Goal: Find specific page/section: Find specific page/section

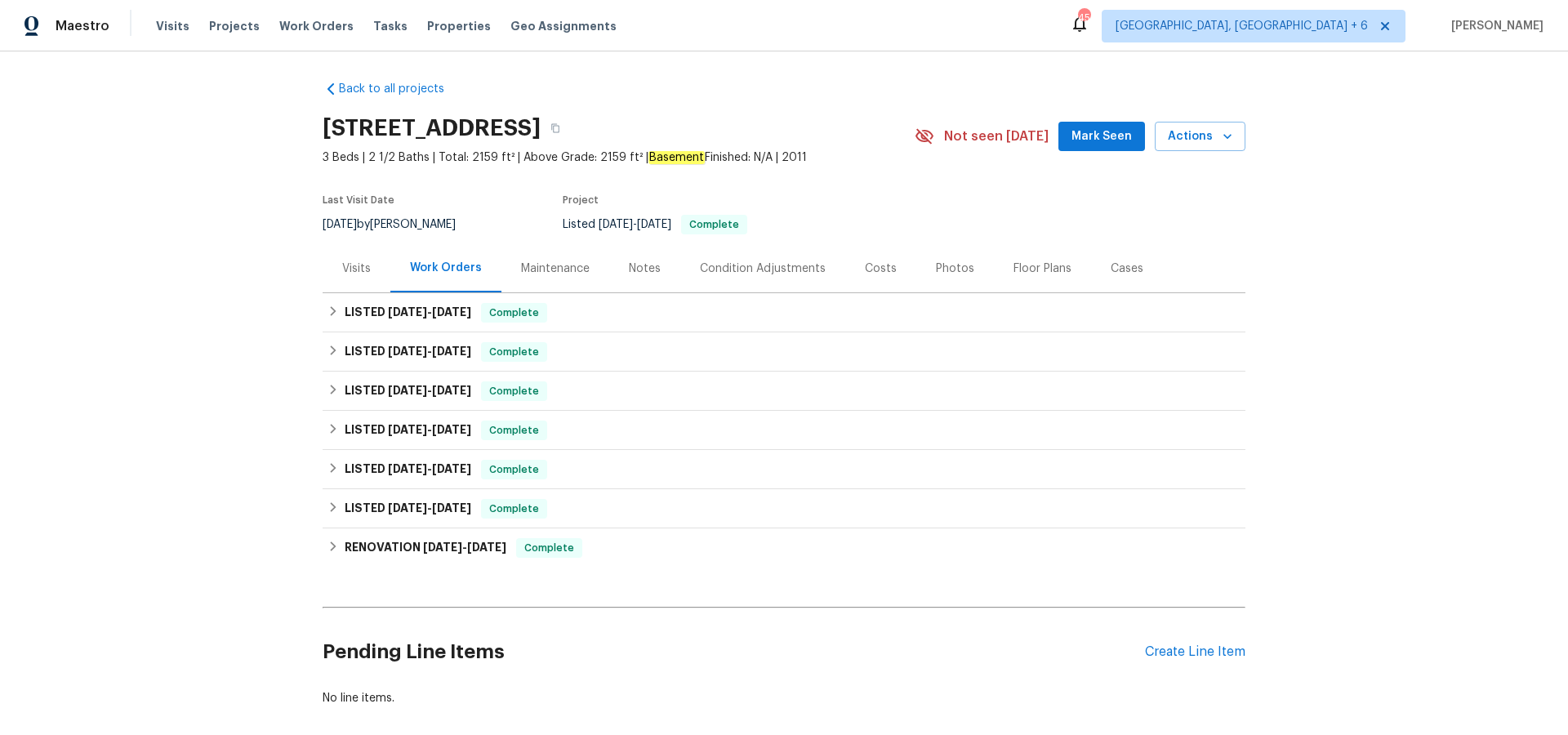
scroll to position [9, 0]
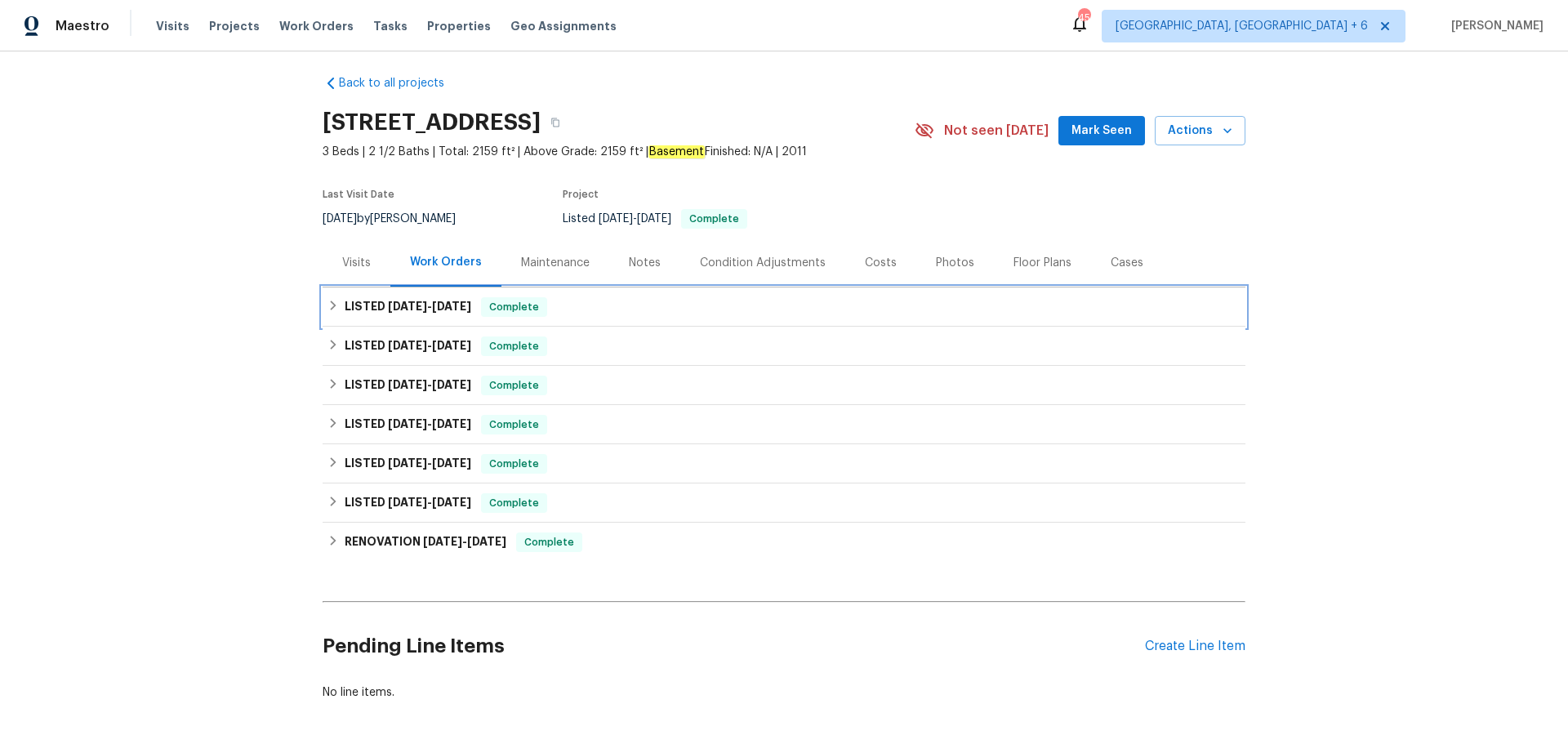
click at [482, 305] on div "LISTED [DATE] - [DATE] Complete" at bounding box center [784, 307] width 914 height 19
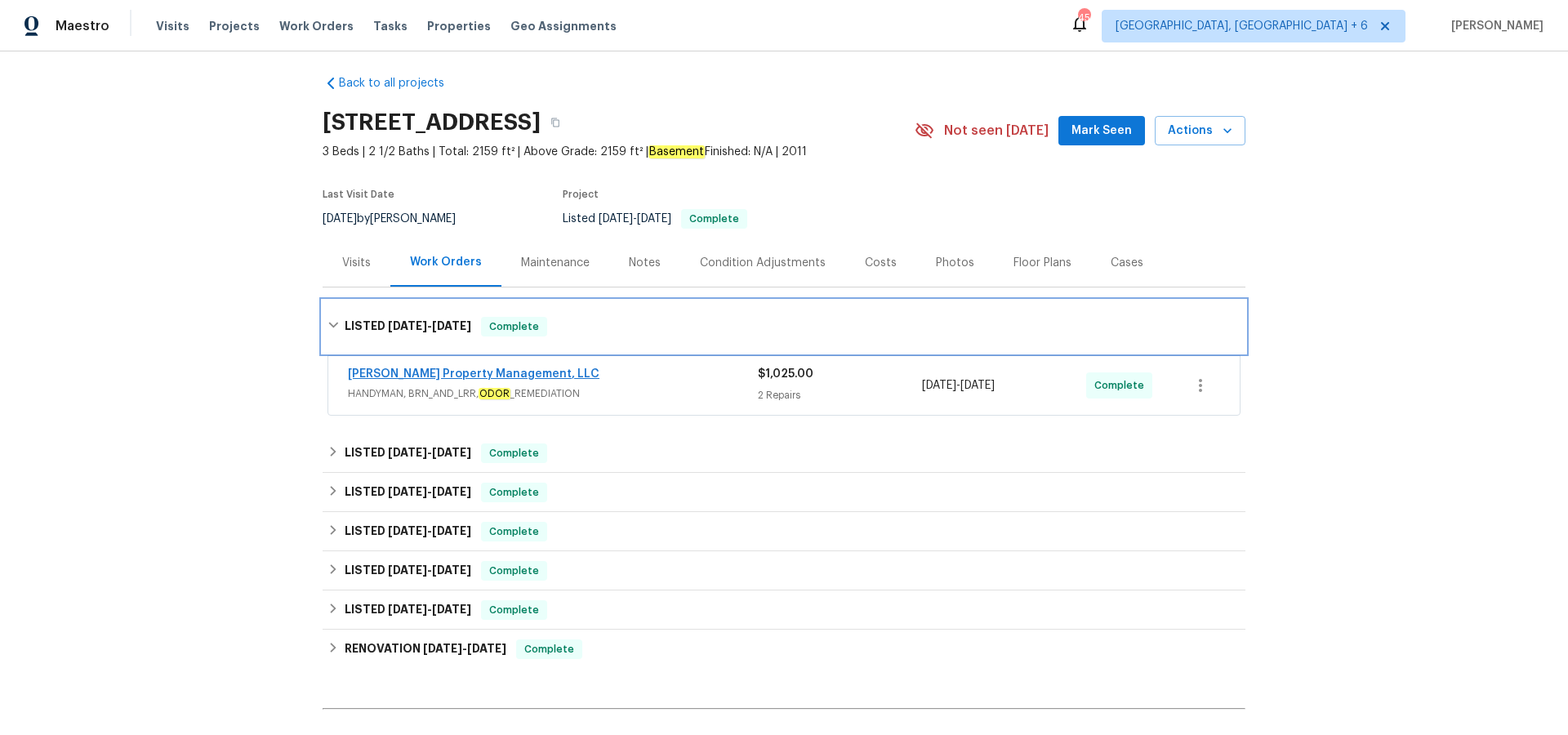
scroll to position [13, 0]
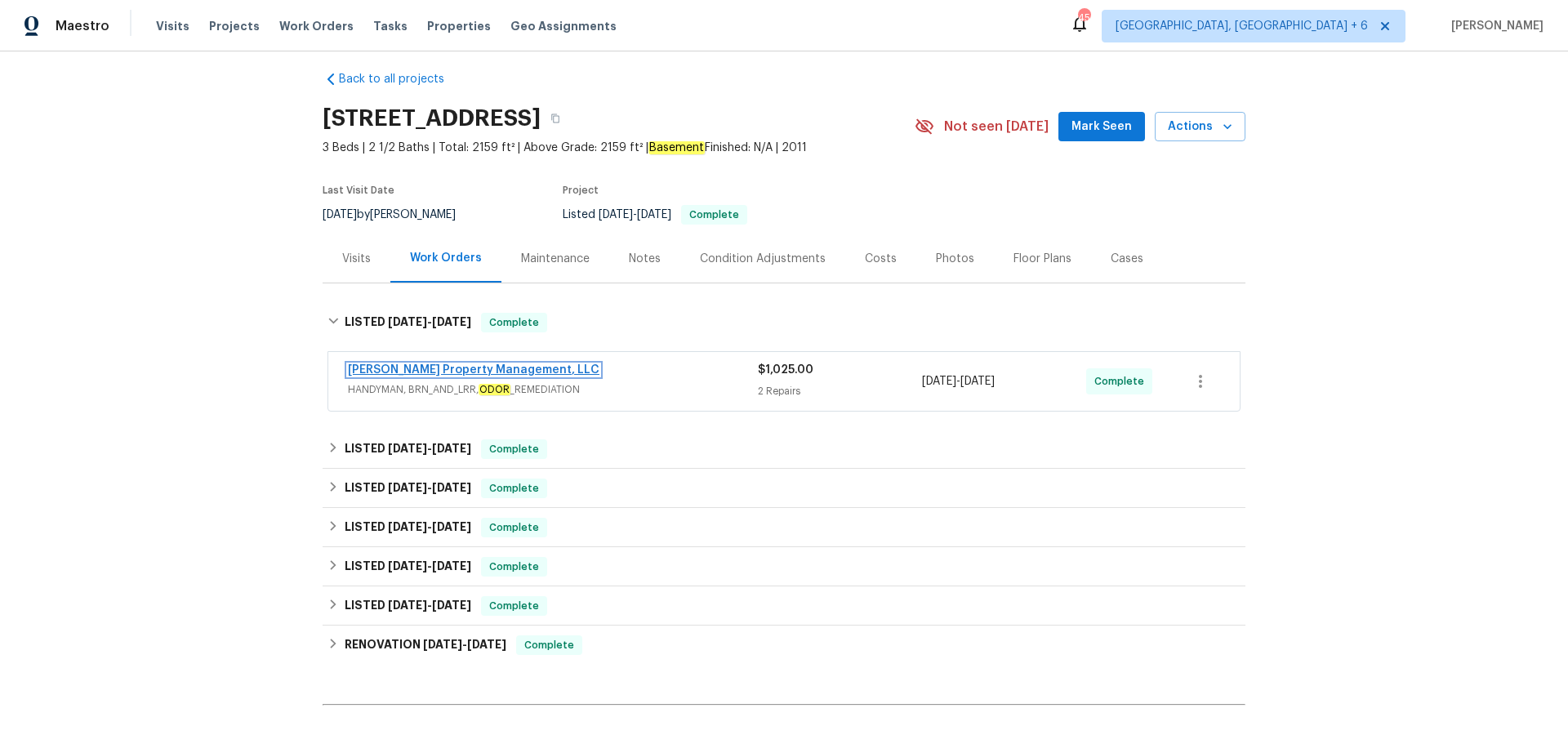
click at [480, 372] on link "Prater's Property Management, LLC" at bounding box center [473, 370] width 252 height 11
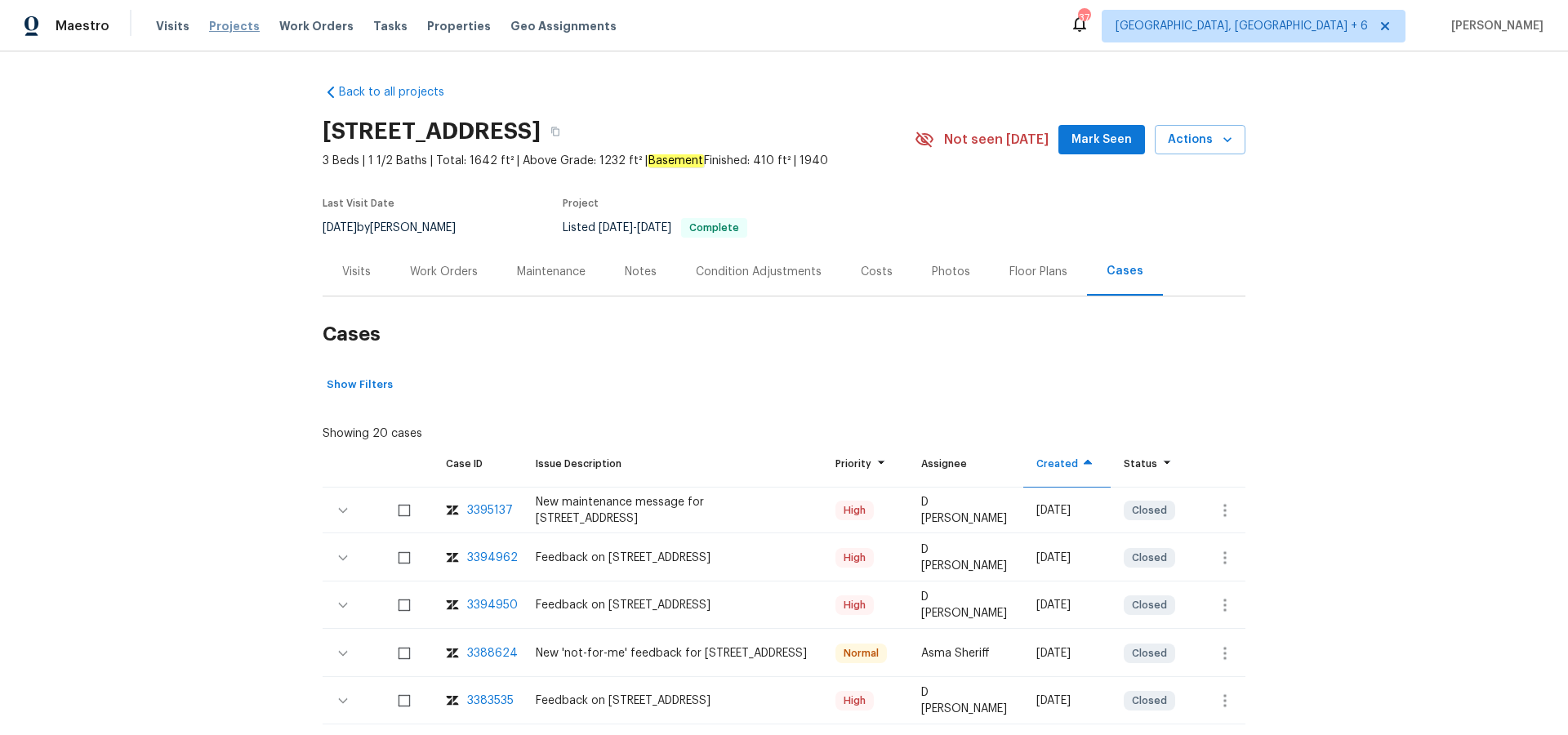
click at [219, 28] on span "Projects" at bounding box center [233, 27] width 50 height 16
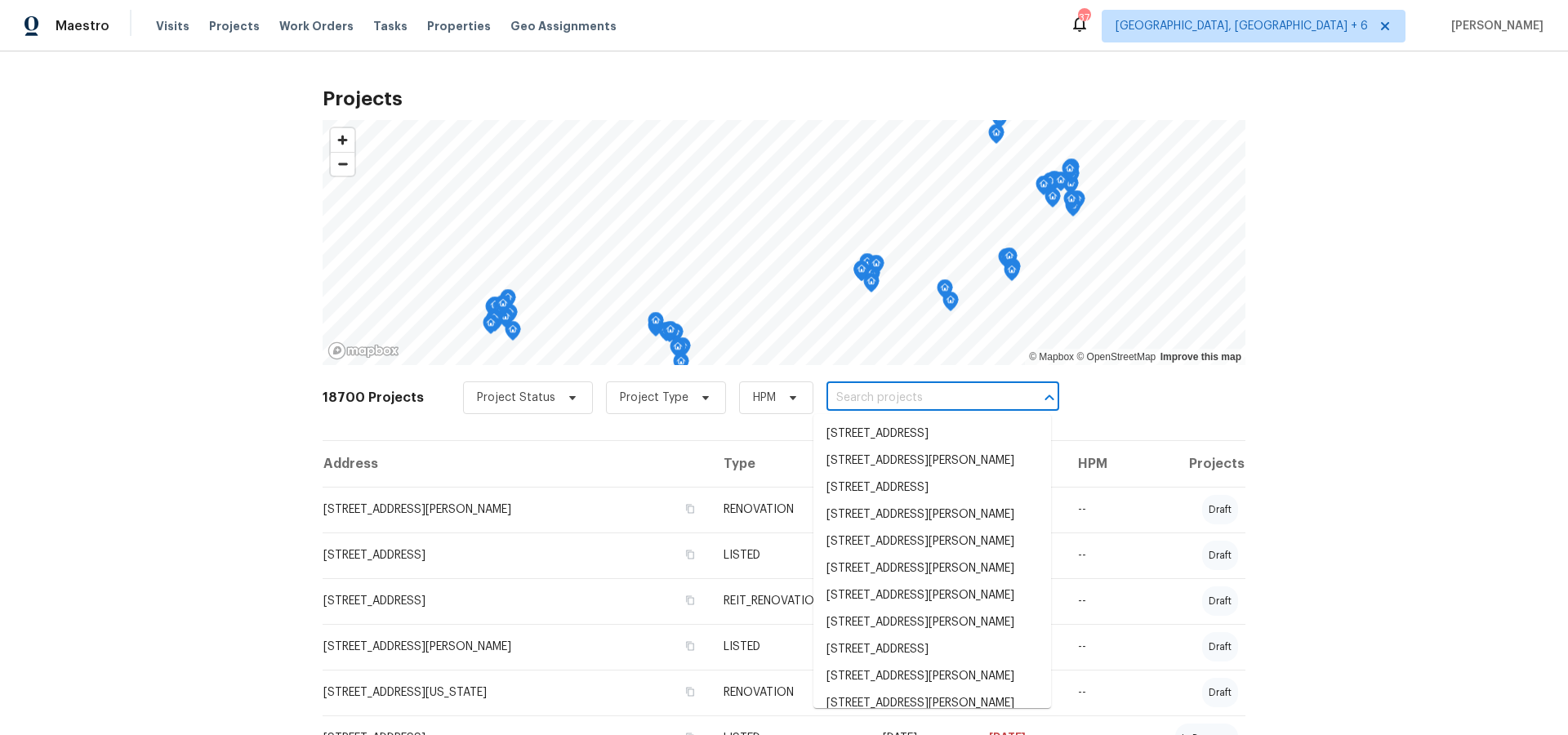
click at [845, 399] on input "text" at bounding box center [920, 398] width 187 height 26
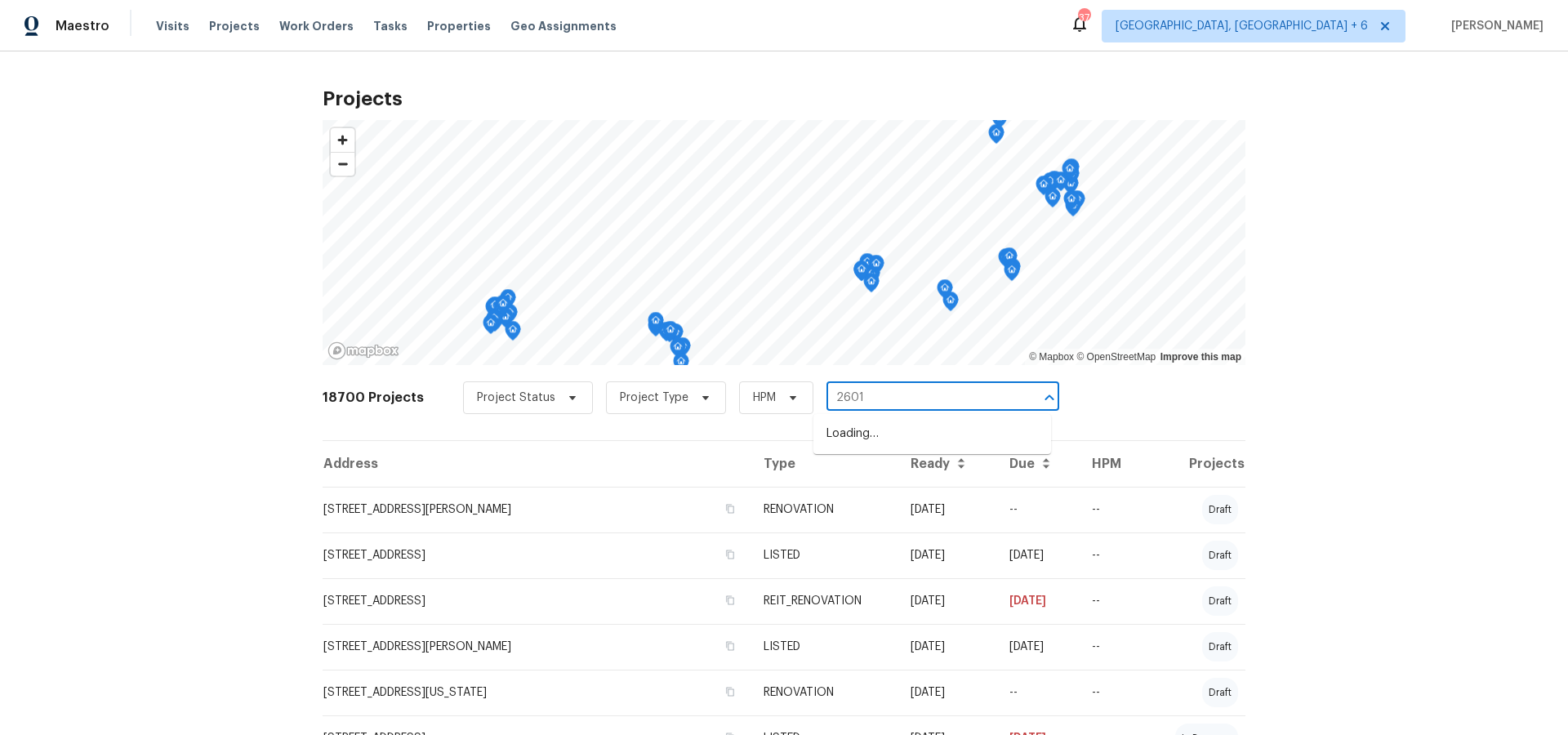
type input "26018"
click at [854, 436] on li "[STREET_ADDRESS][PERSON_NAME]" at bounding box center [933, 434] width 238 height 27
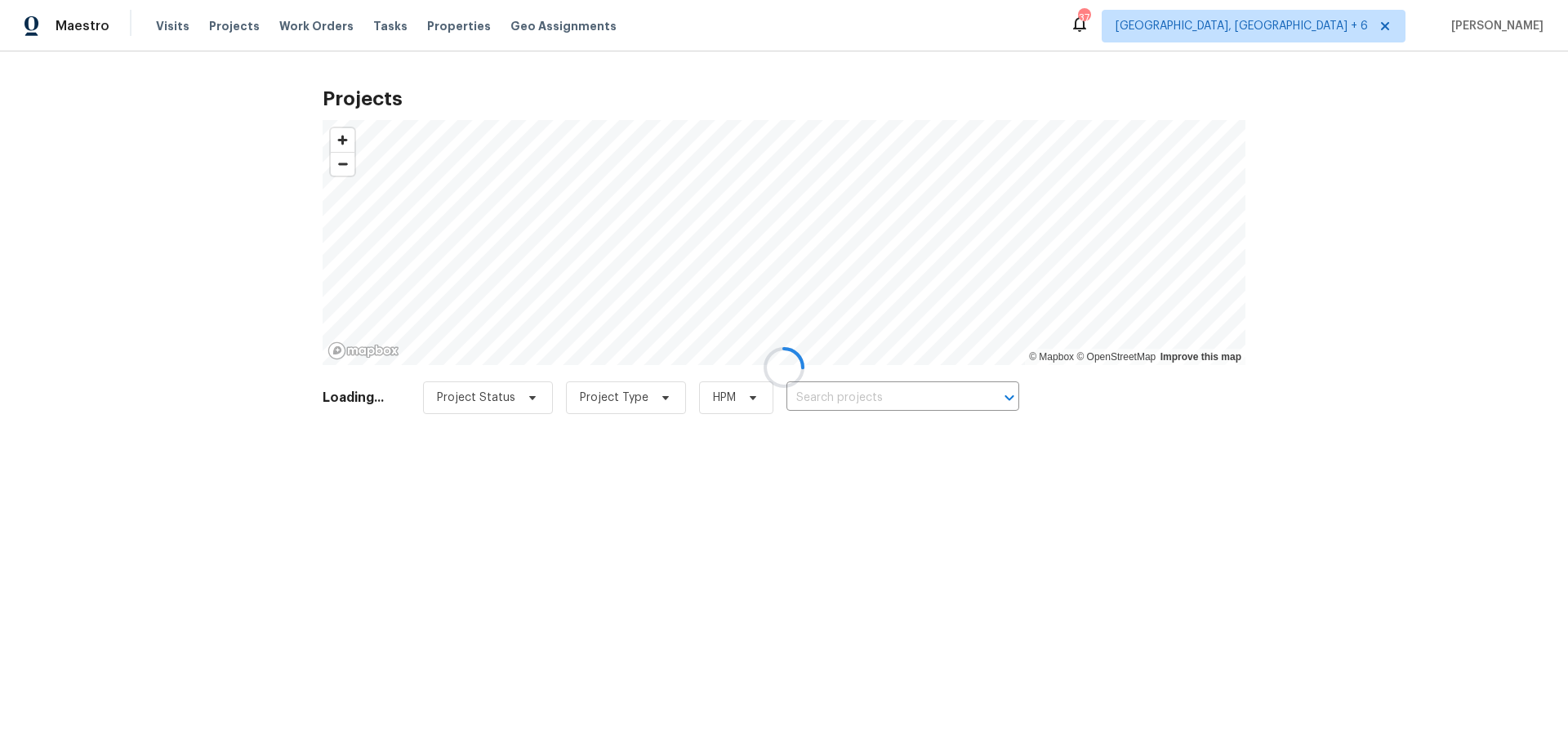
type input "[STREET_ADDRESS][PERSON_NAME]"
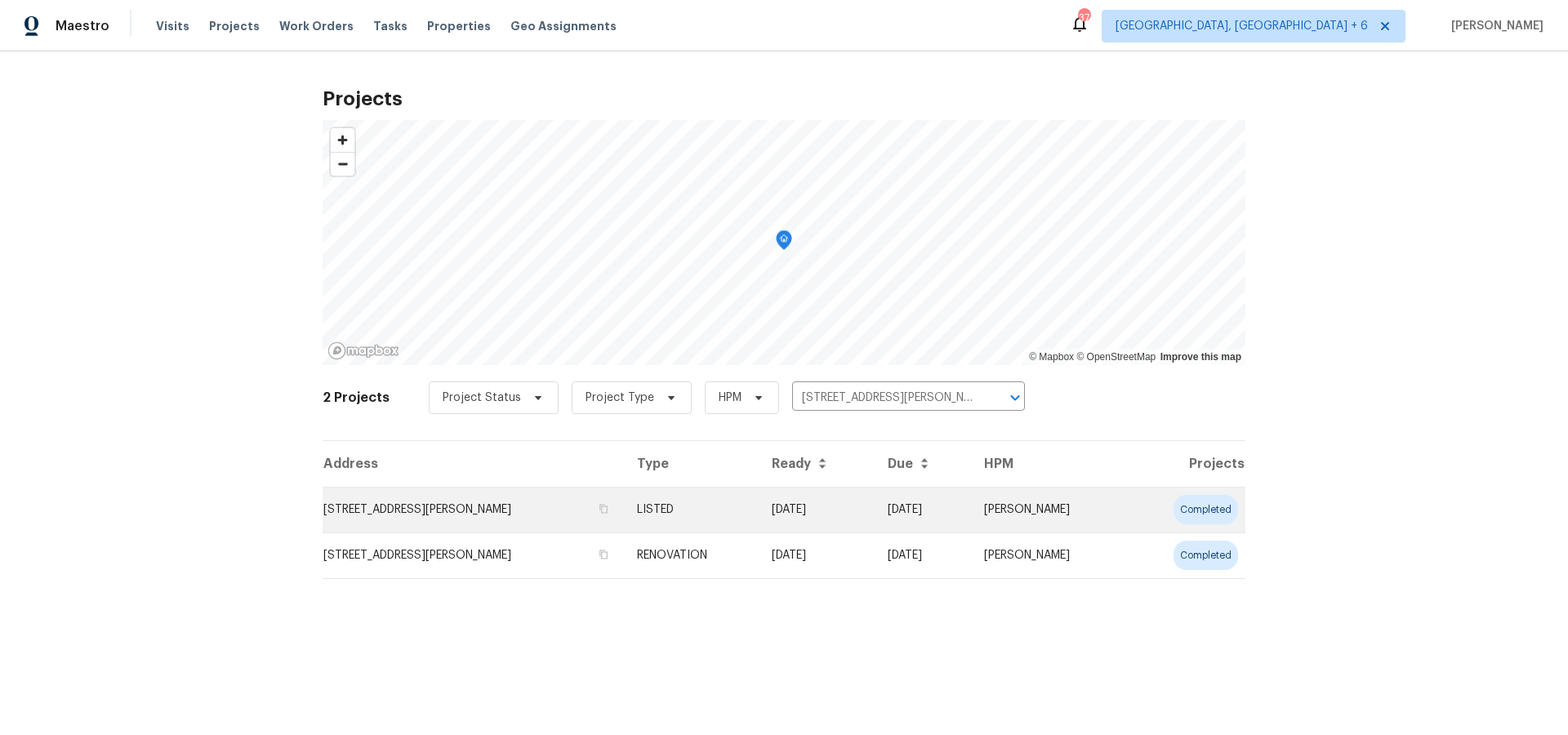
click at [502, 510] on td "[STREET_ADDRESS][PERSON_NAME]" at bounding box center [472, 510] width 301 height 46
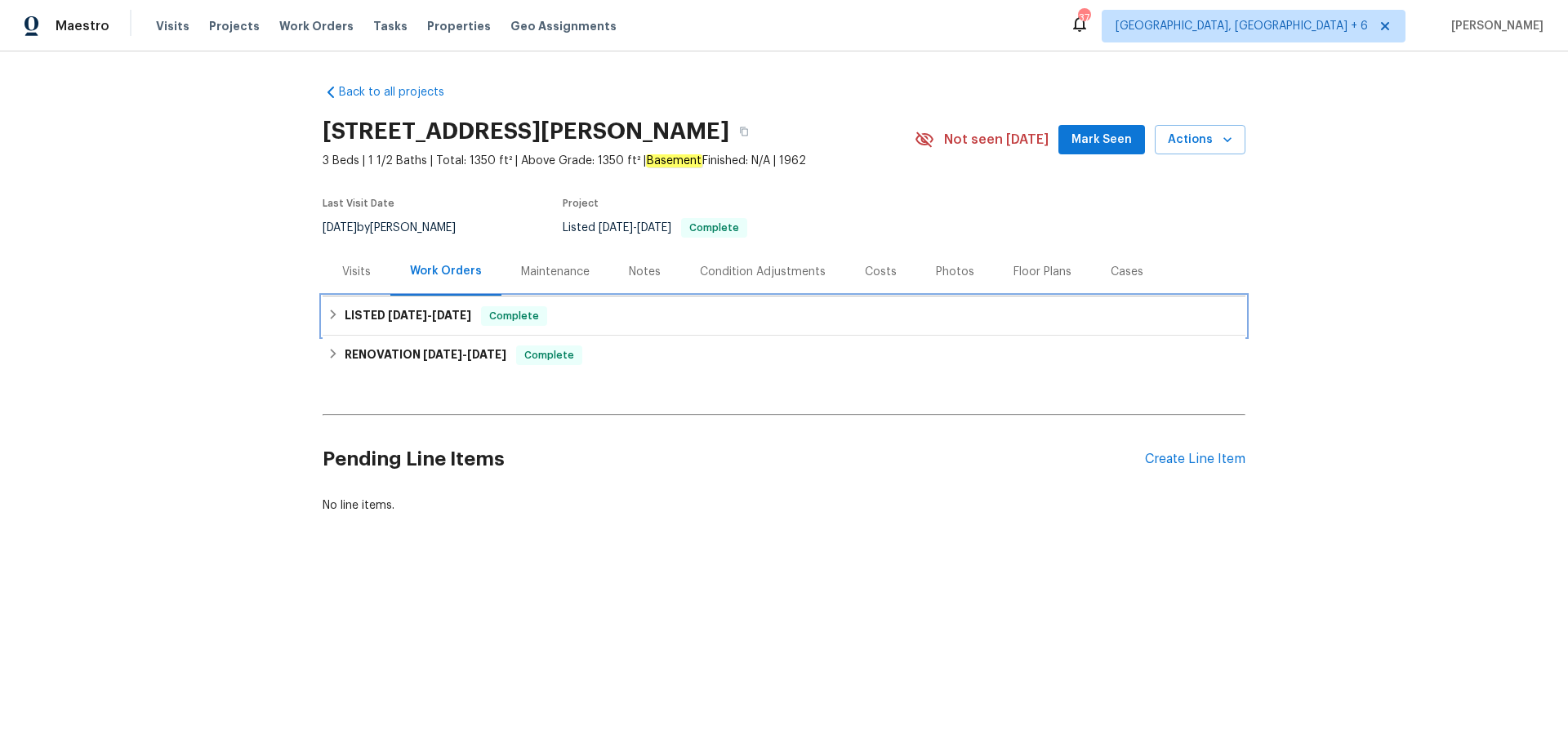
click at [410, 322] on h6 "LISTED [DATE] - [DATE]" at bounding box center [408, 316] width 126 height 19
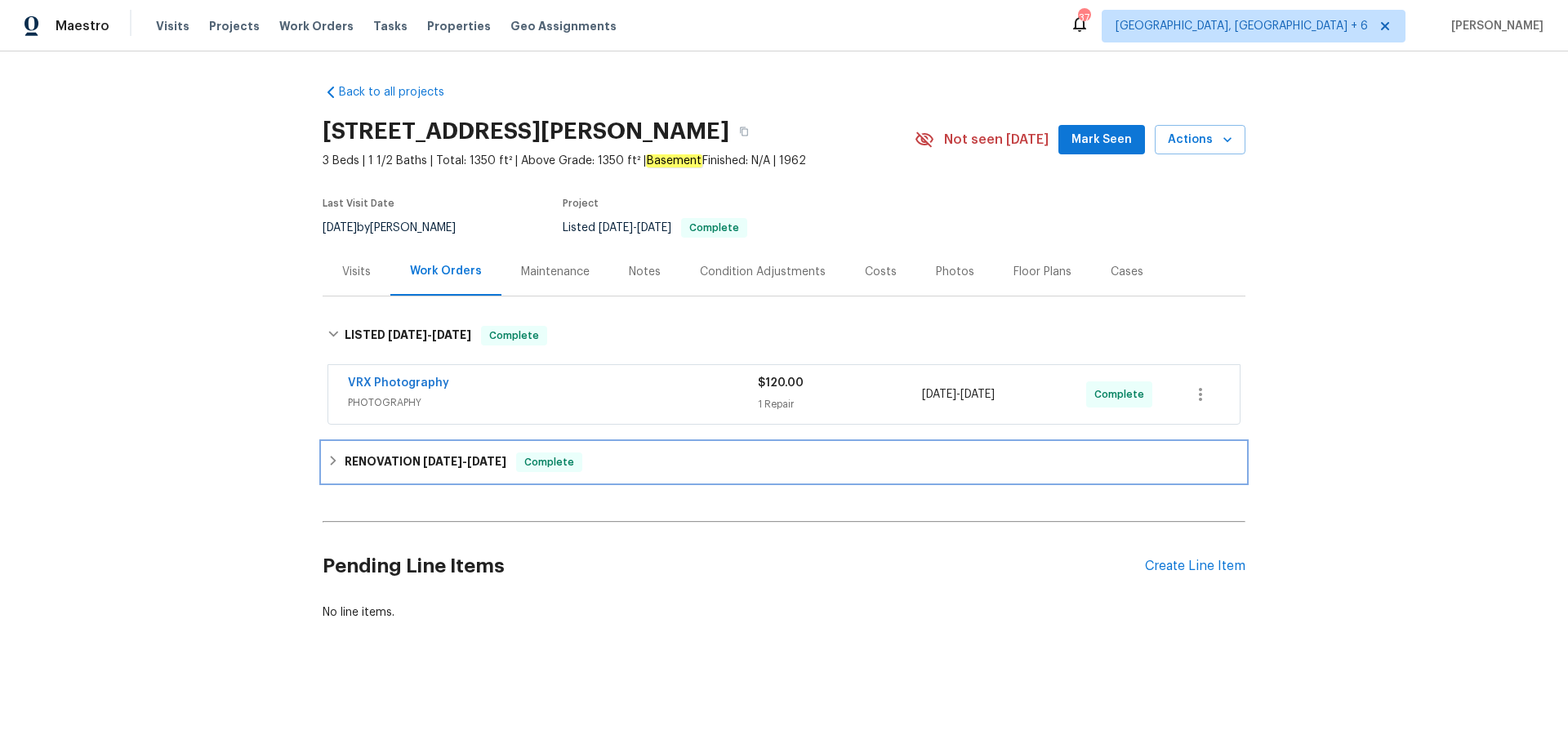
click at [445, 467] on h6 "RENOVATION [DATE] - [DATE]" at bounding box center [426, 461] width 162 height 19
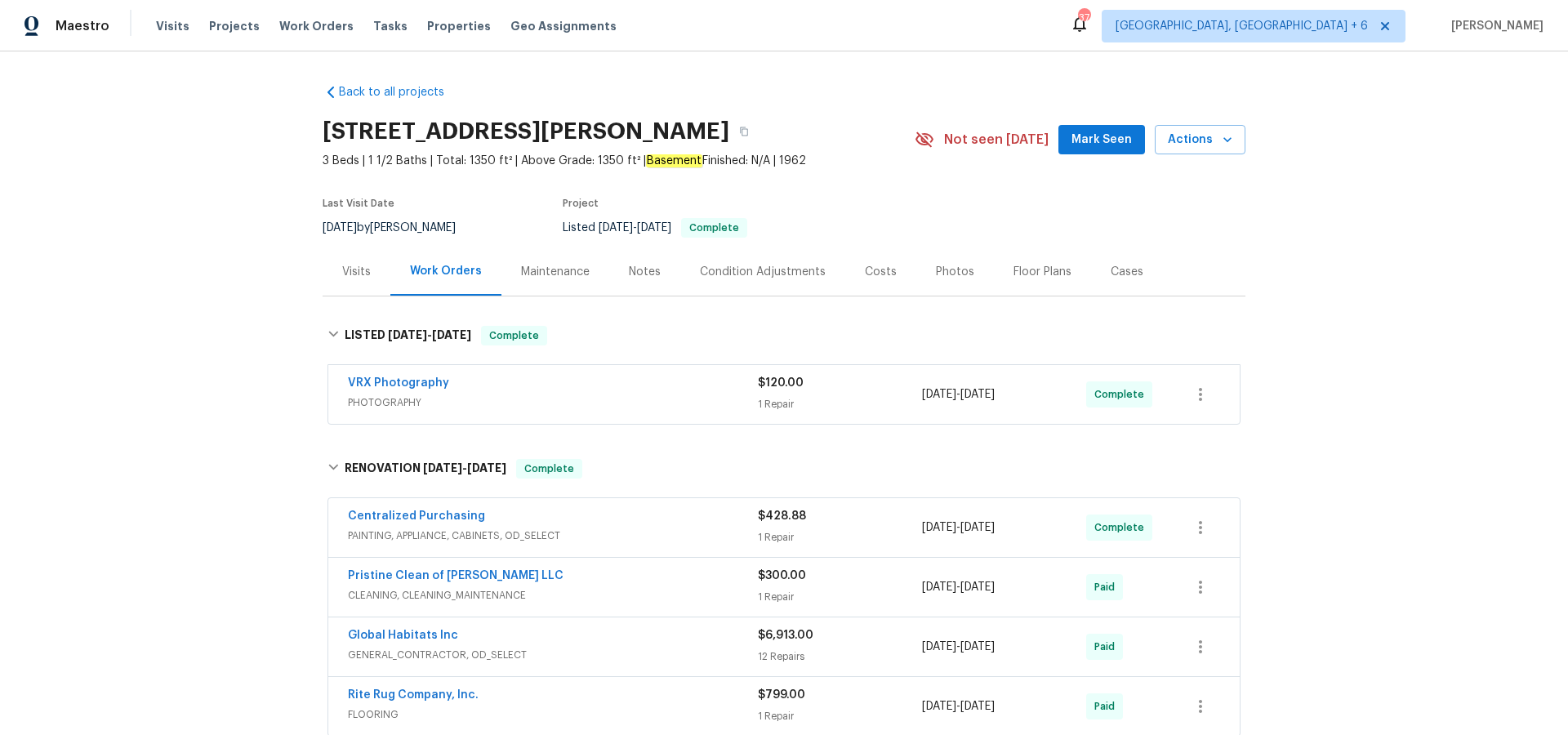
click at [1119, 269] on div "Cases" at bounding box center [1128, 272] width 33 height 16
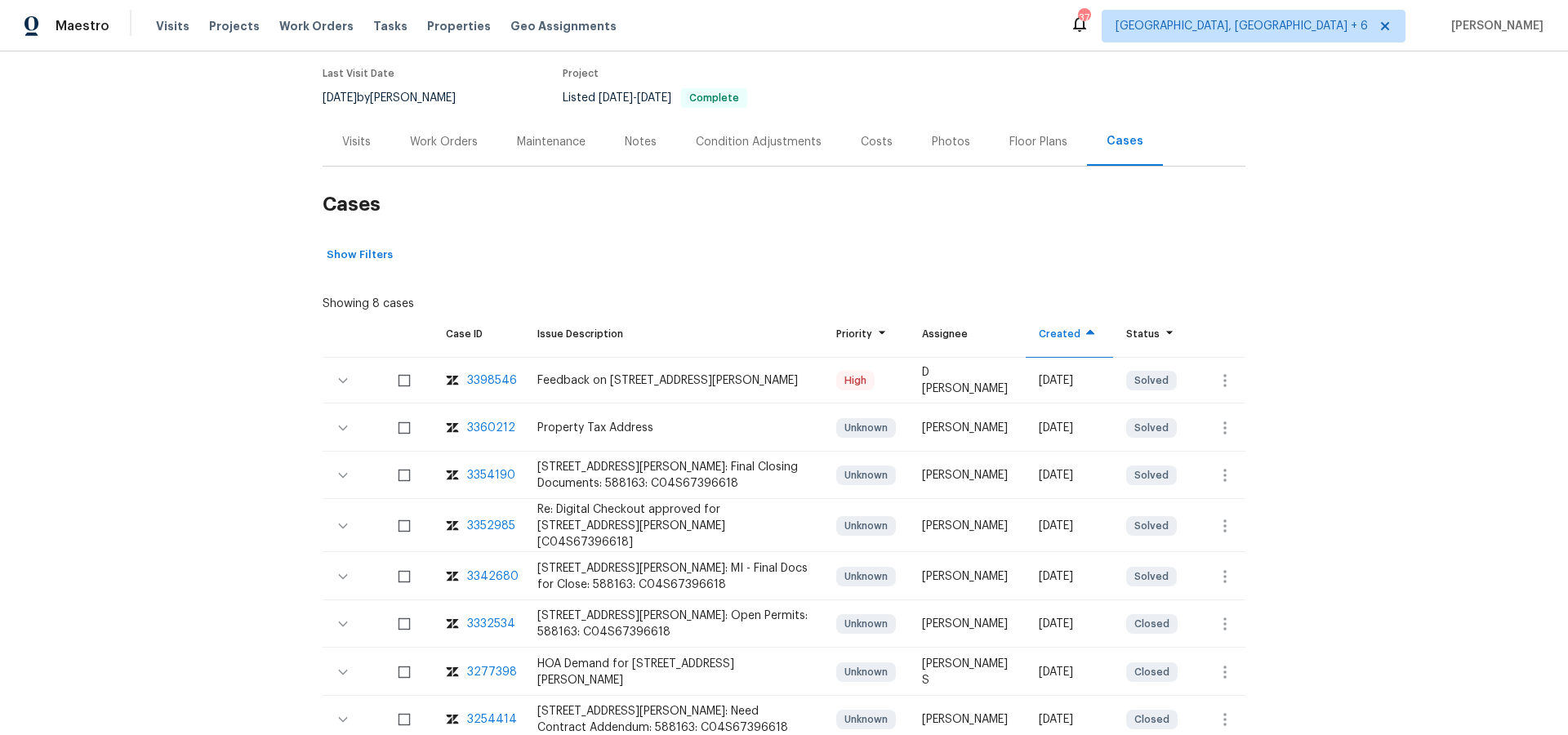
scroll to position [136, 0]
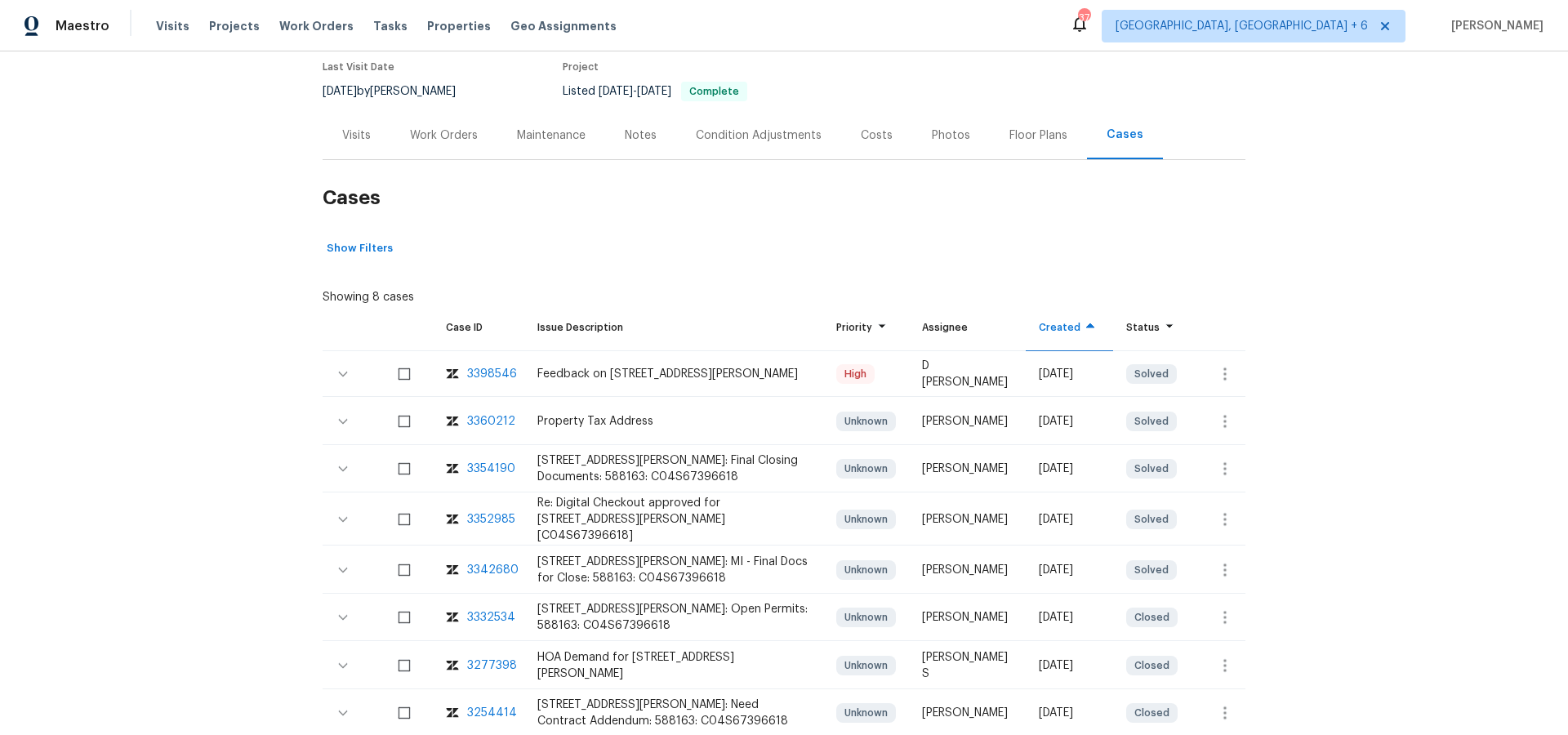
click at [467, 375] on div "3398546" at bounding box center [492, 374] width 49 height 16
click at [493, 373] on div "3398546" at bounding box center [492, 374] width 49 height 16
click at [357, 128] on div "Visits" at bounding box center [356, 135] width 28 height 16
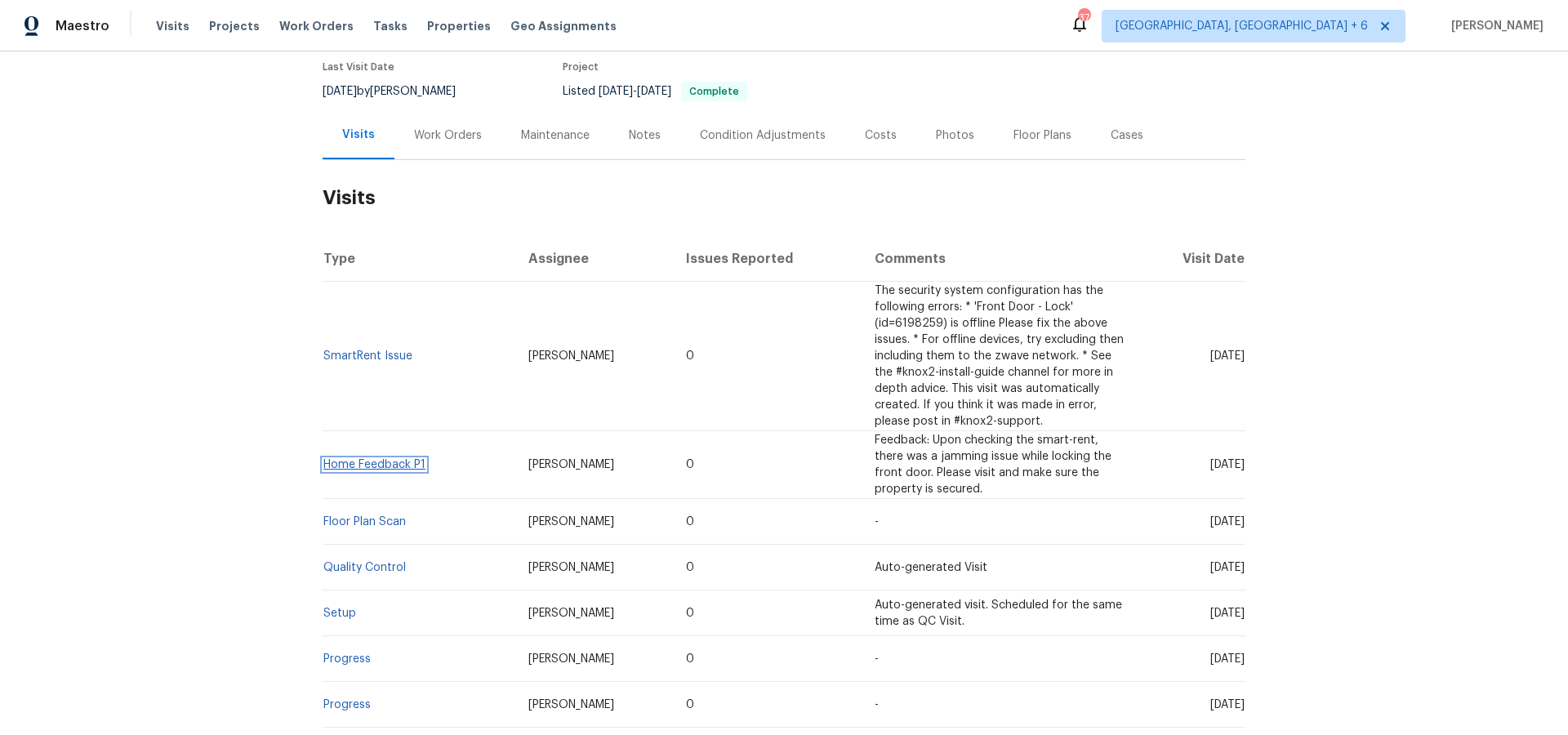
click at [369, 466] on link "Home Feedback P1" at bounding box center [374, 464] width 103 height 11
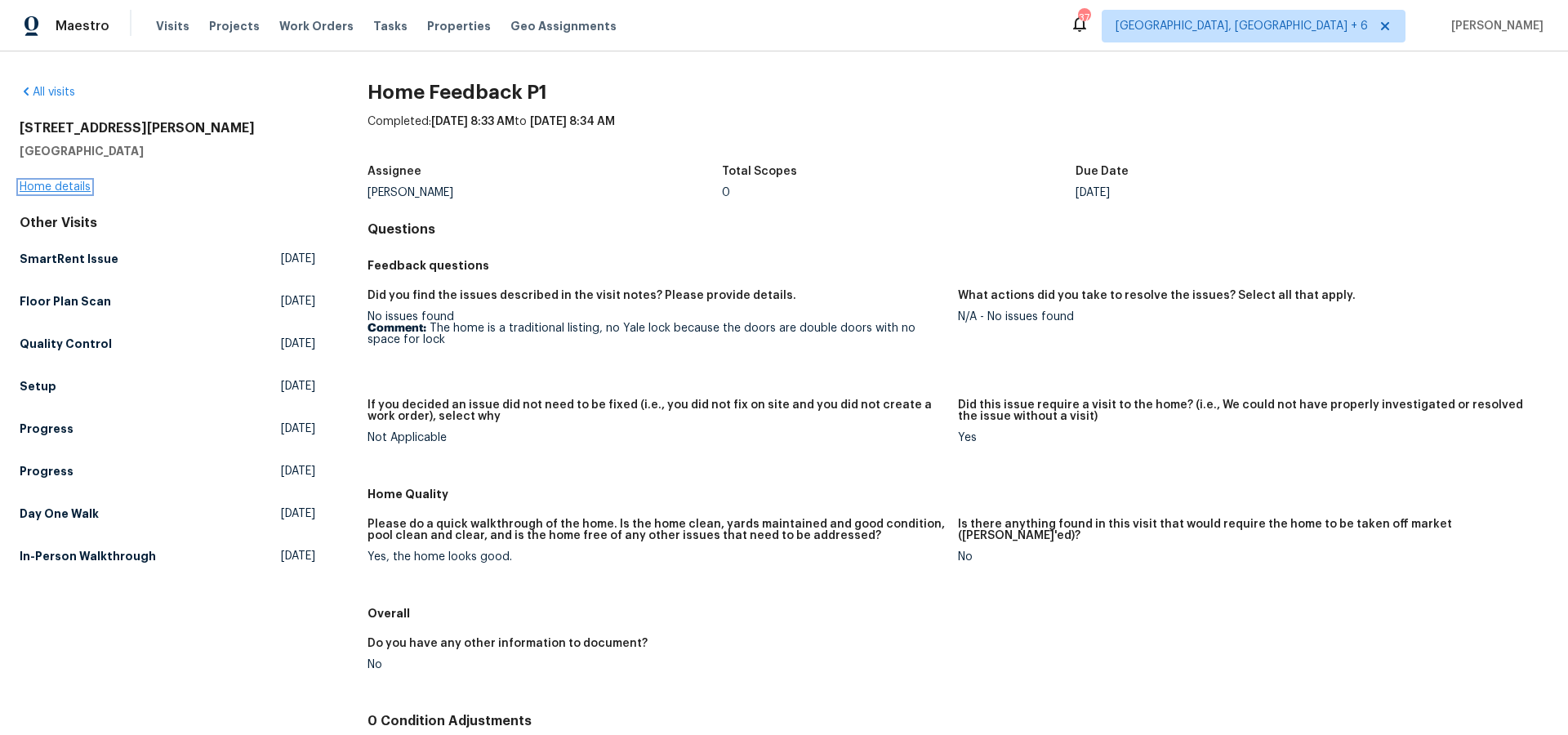
click at [50, 186] on link "Home details" at bounding box center [55, 187] width 71 height 11
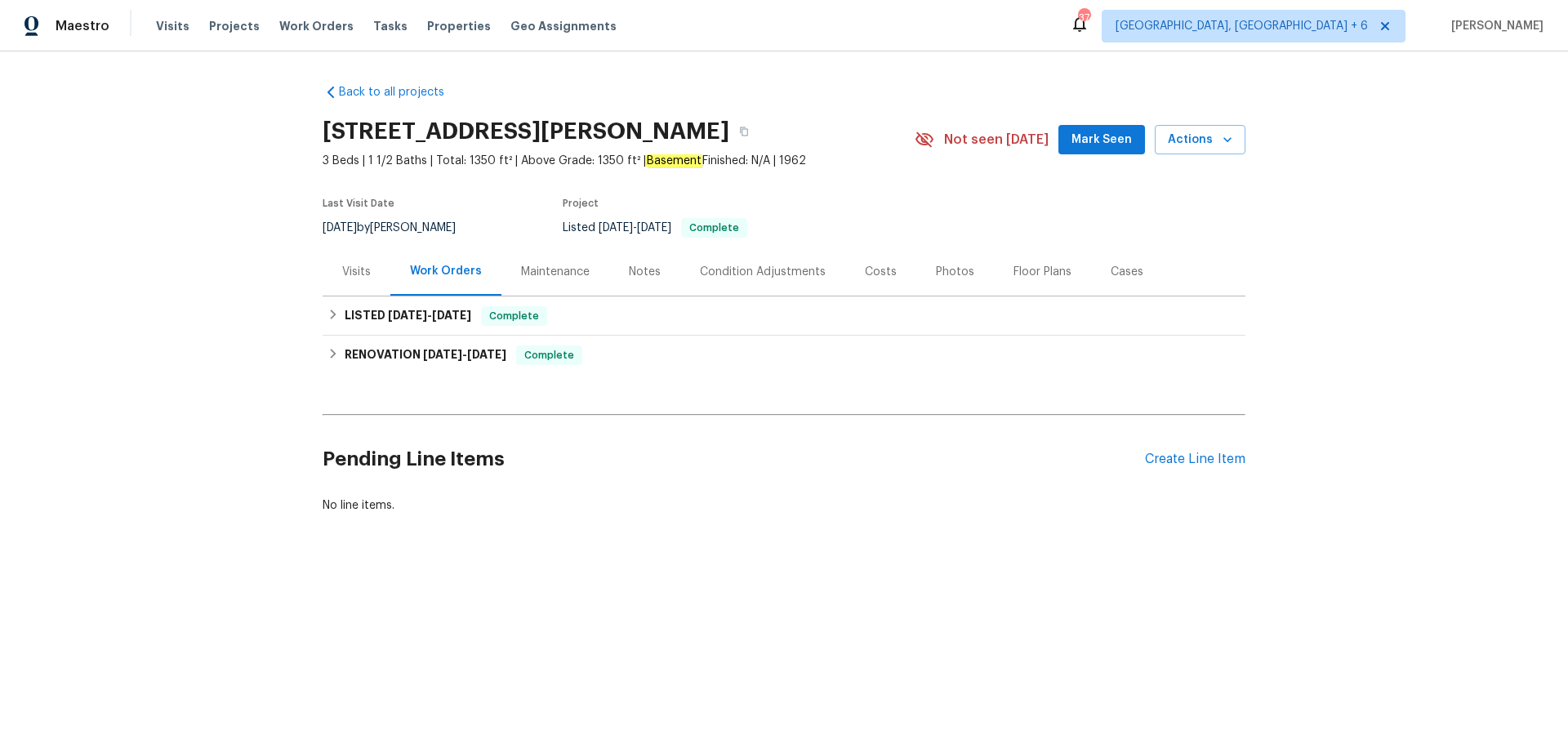
click at [360, 269] on div "Visits" at bounding box center [356, 272] width 28 height 16
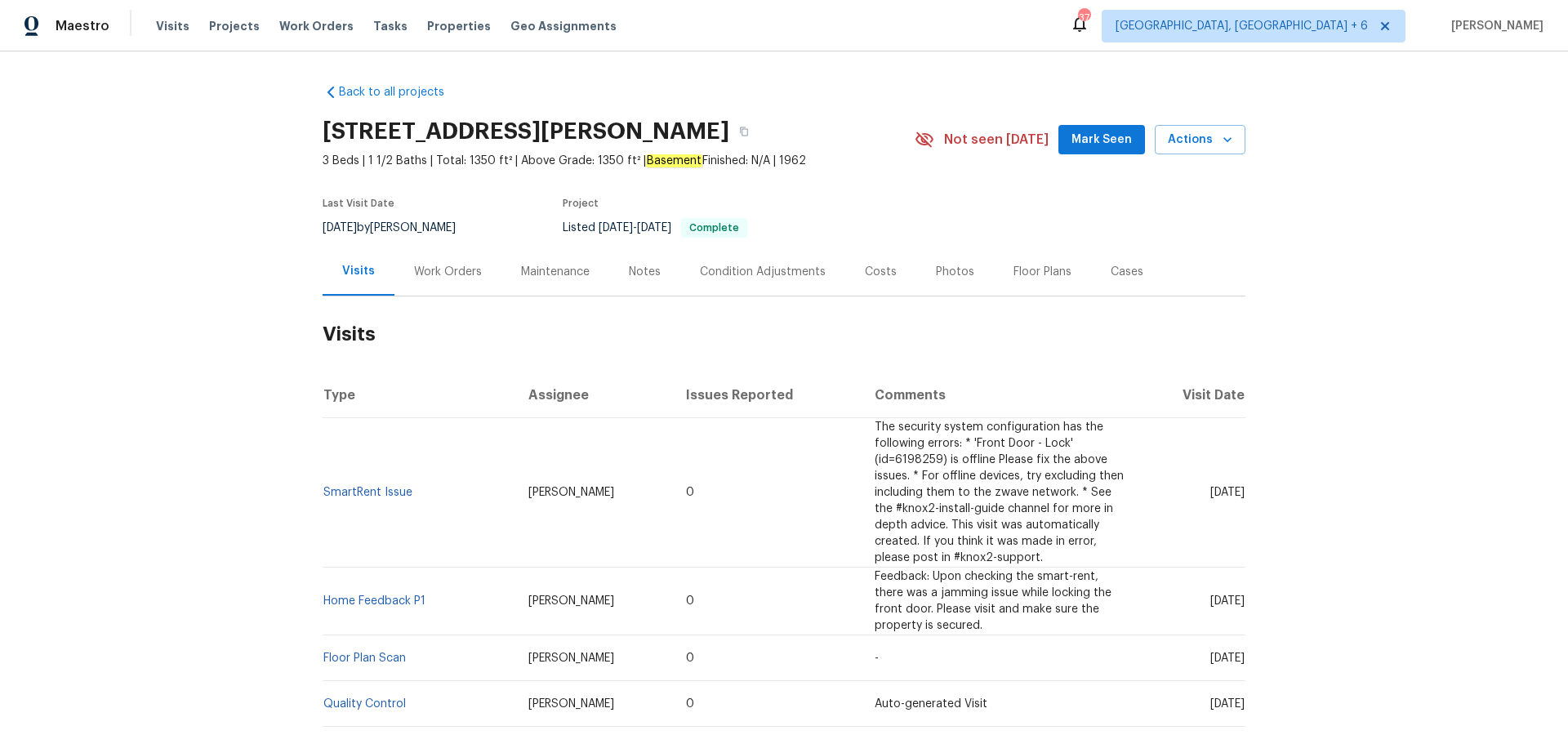
click at [351, 261] on div "Visits" at bounding box center [358, 271] width 72 height 49
click at [351, 268] on div "Visits" at bounding box center [359, 271] width 33 height 16
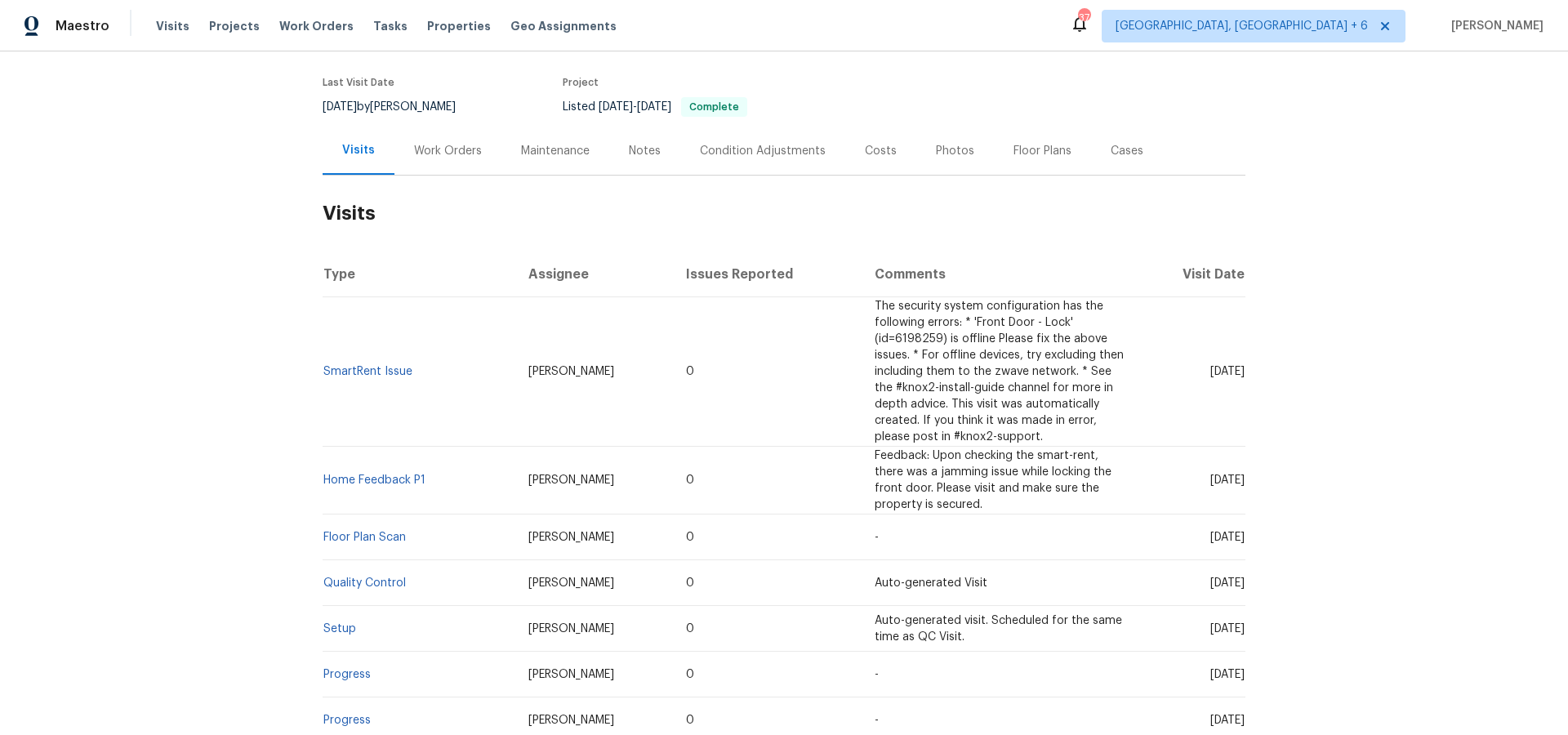
scroll to position [150, 0]
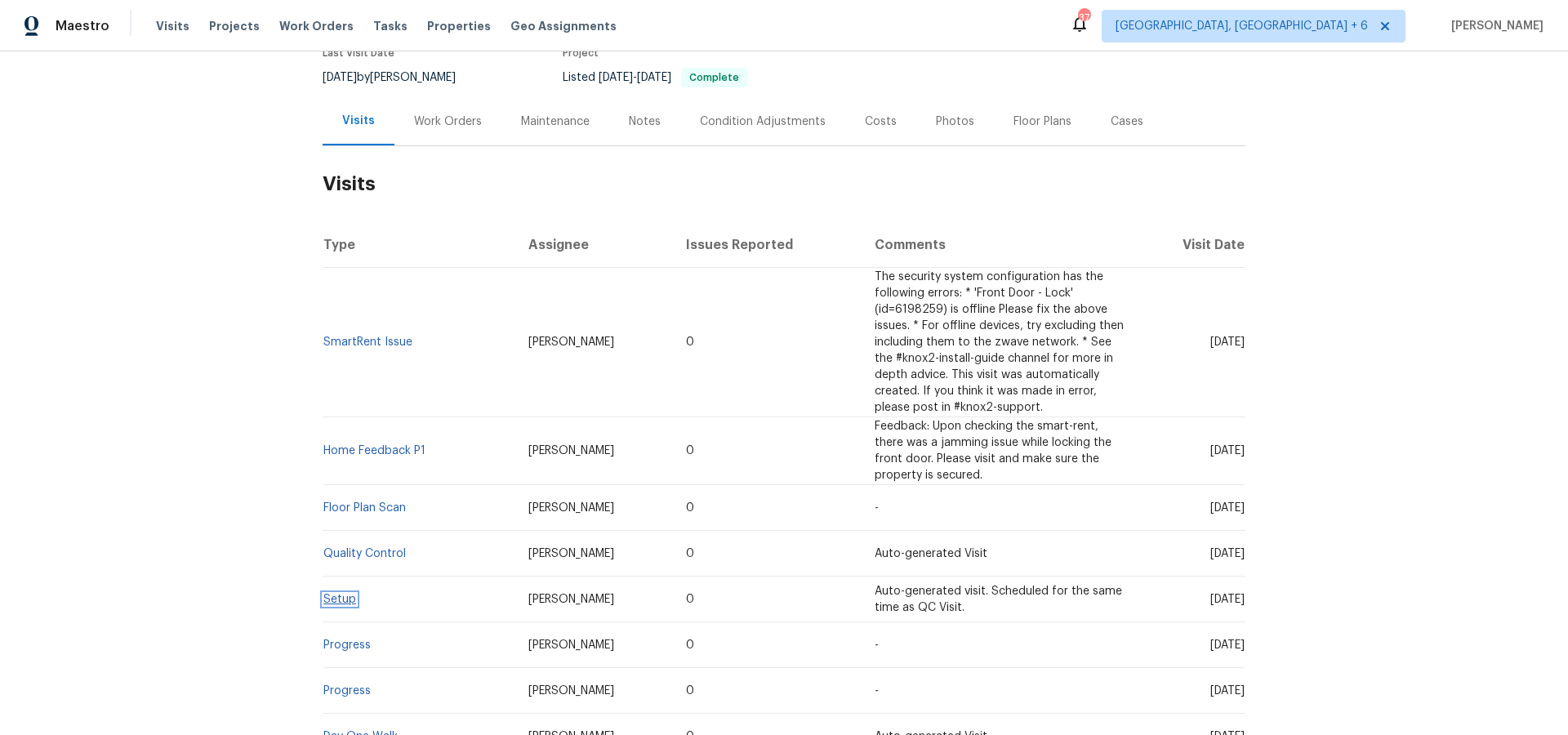
click at [345, 600] on link "Setup" at bounding box center [340, 600] width 33 height 11
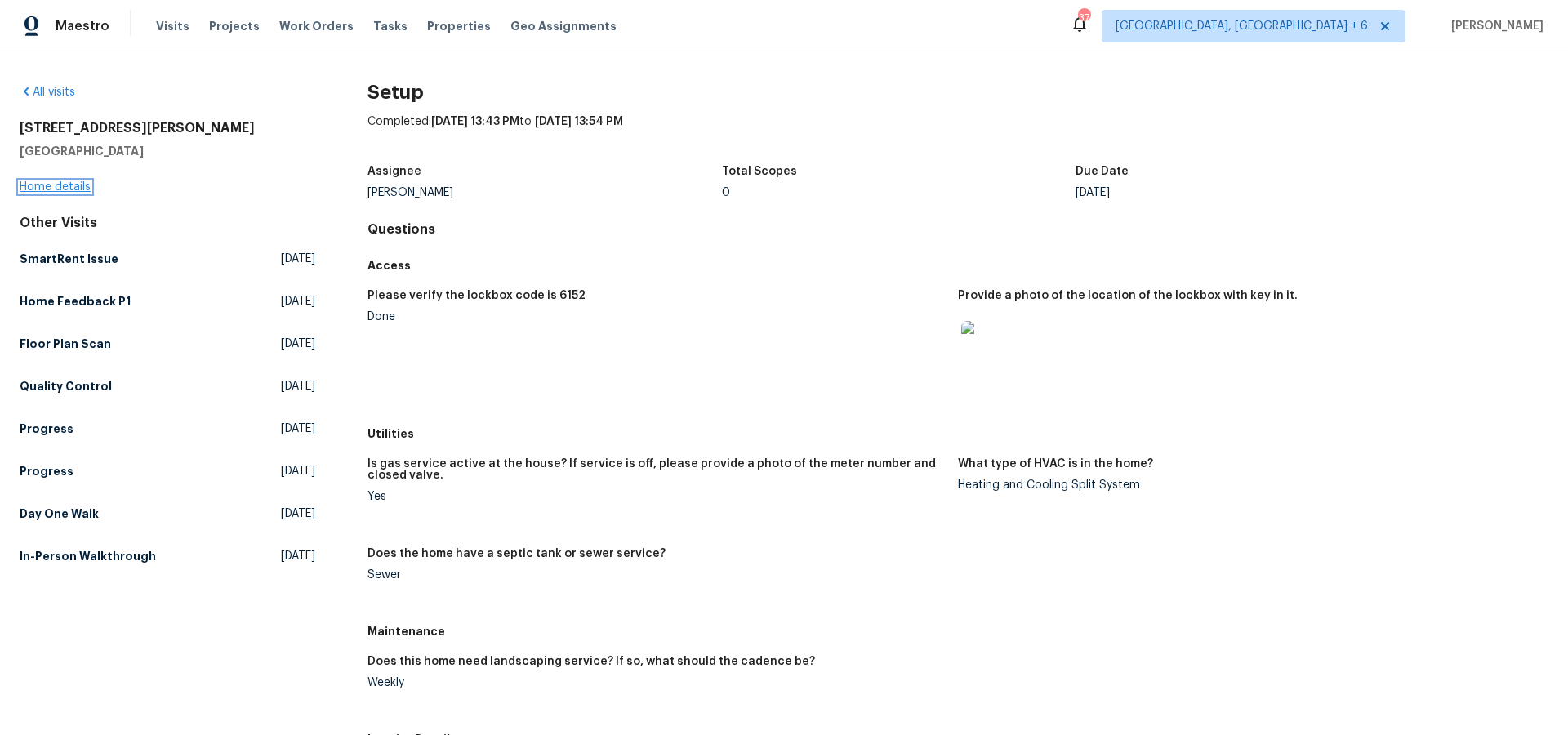
click at [71, 191] on link "Home details" at bounding box center [55, 187] width 71 height 11
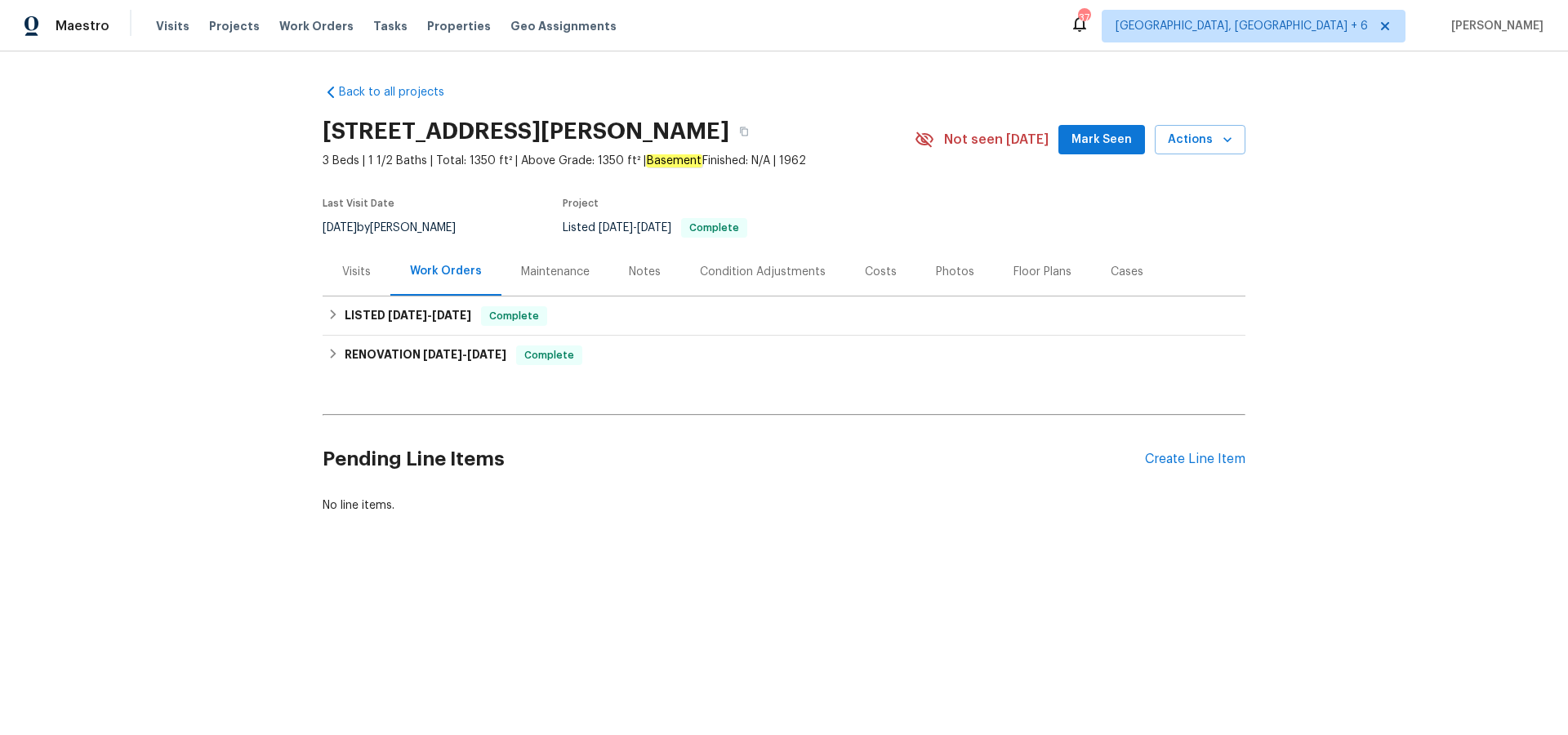
click at [350, 264] on div "Visits" at bounding box center [356, 272] width 28 height 16
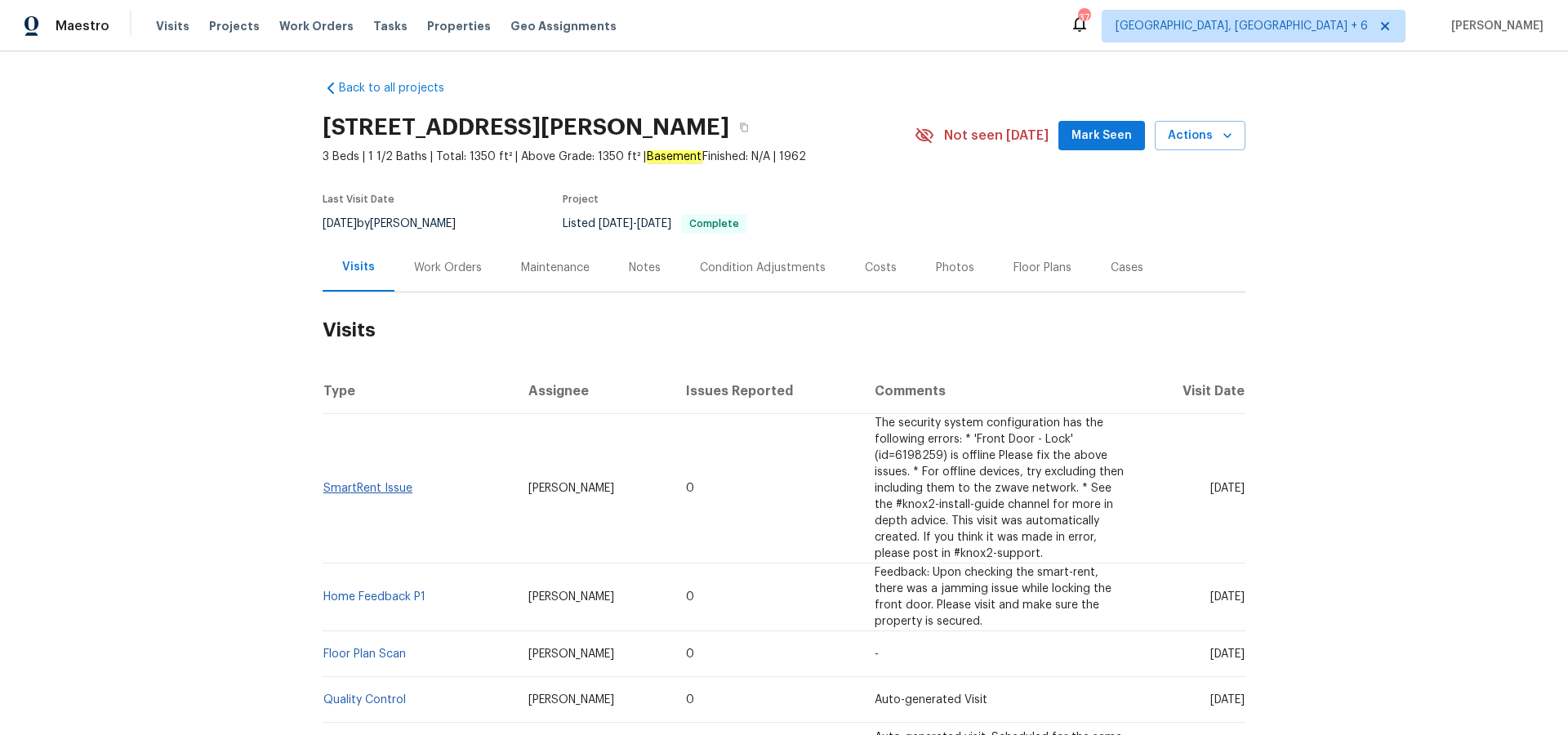
scroll to position [5, 0]
click at [379, 485] on link "SmartRent Issue" at bounding box center [367, 487] width 89 height 11
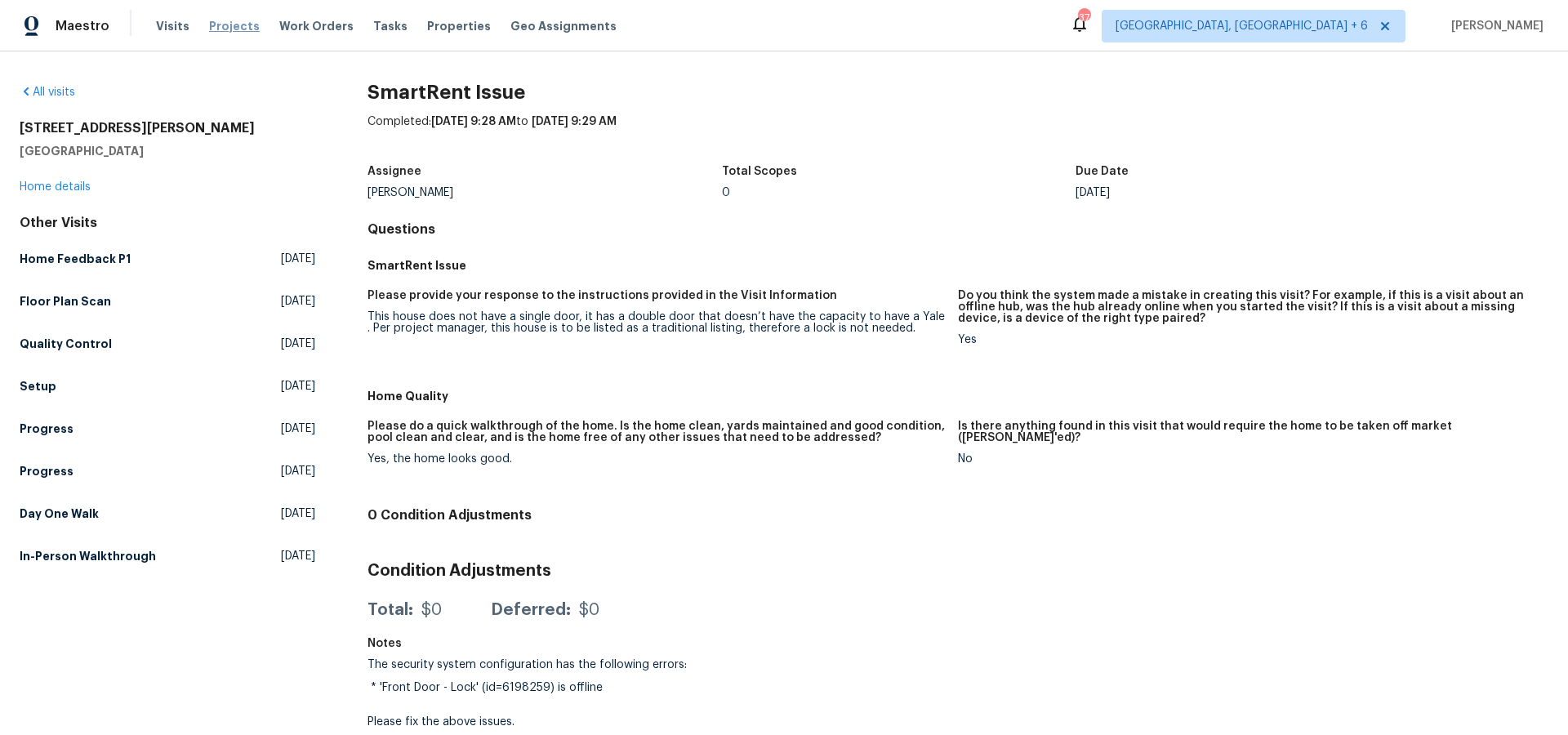
click at [223, 24] on span "Projects" at bounding box center [233, 27] width 50 height 16
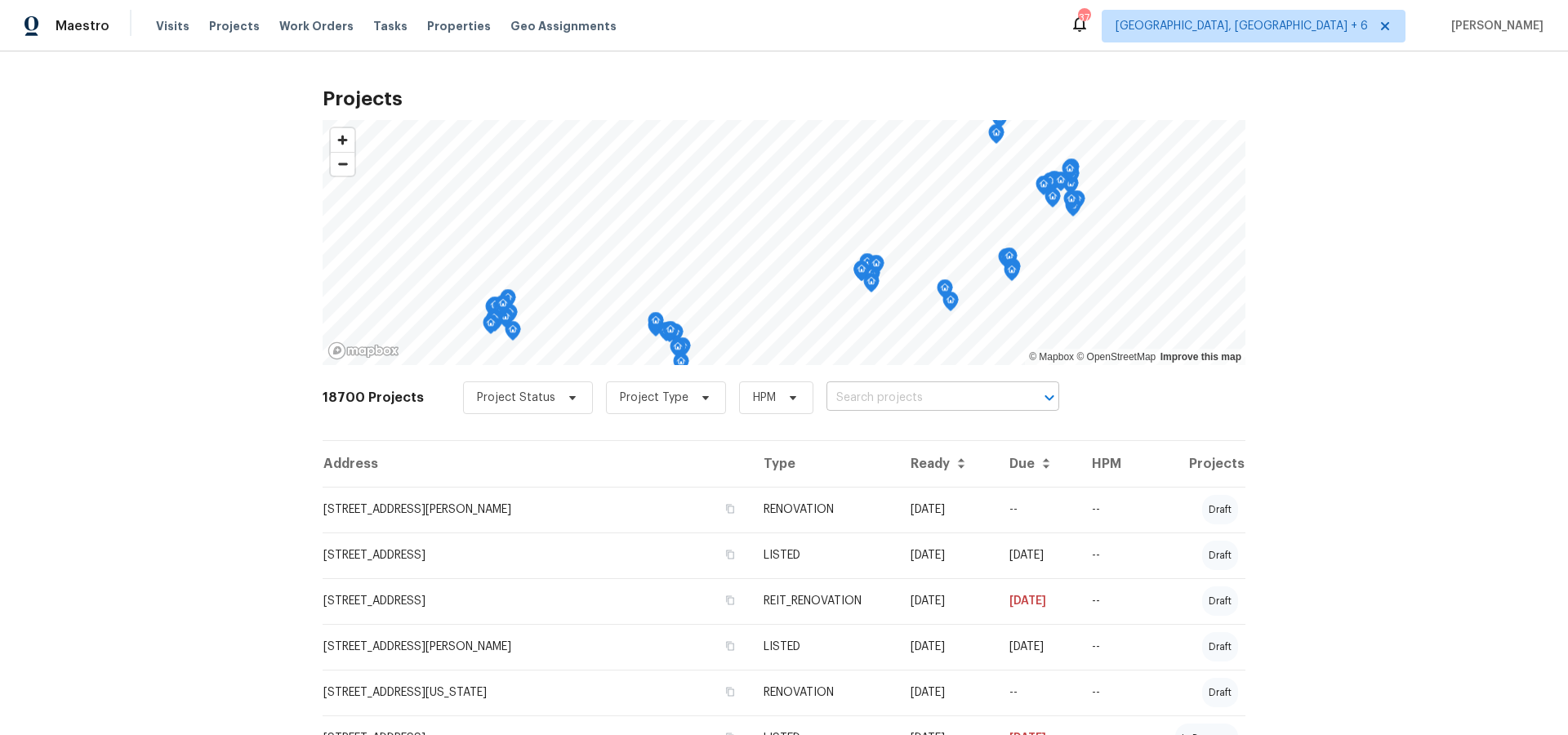
click at [850, 405] on input "text" at bounding box center [920, 398] width 187 height 26
type input "2645"
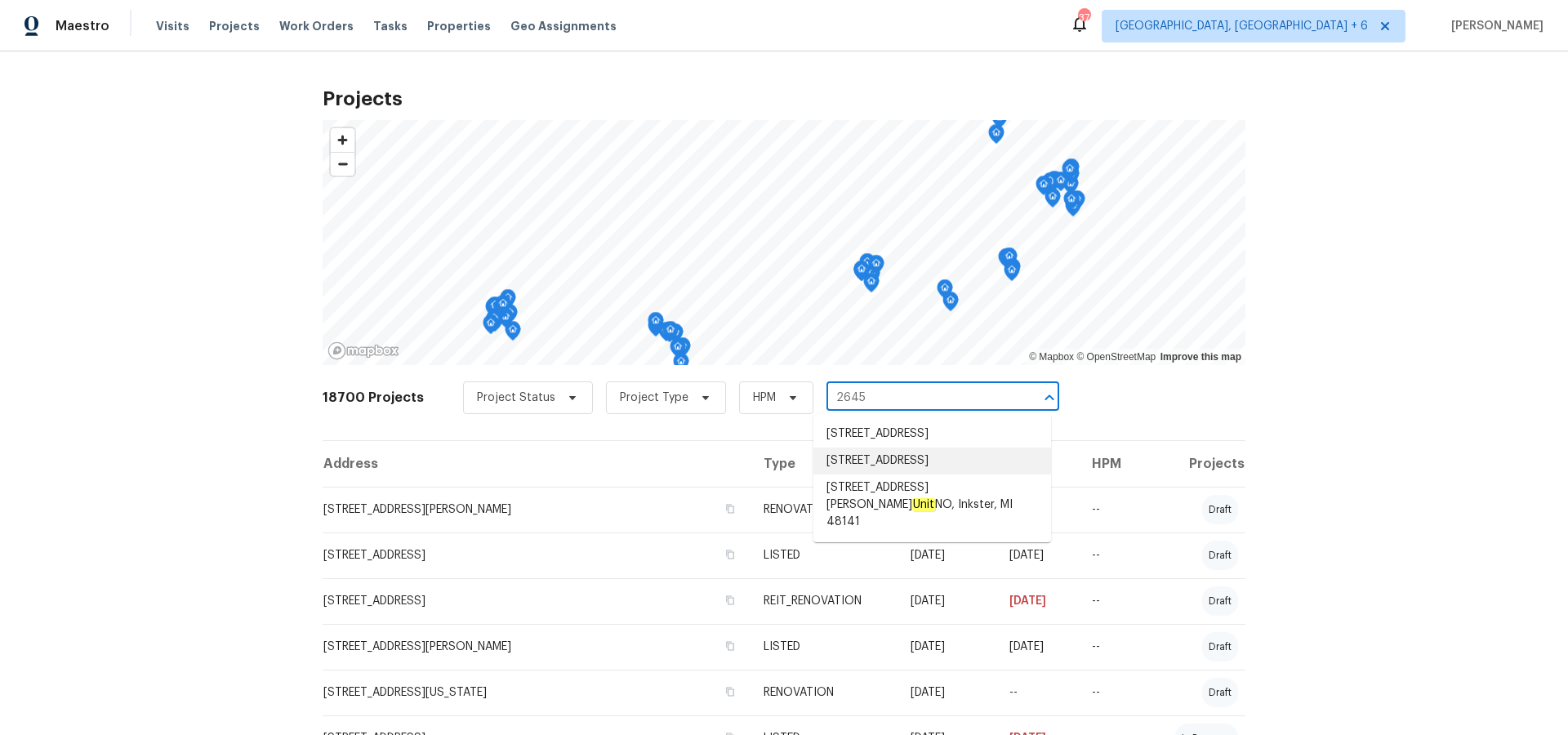
click at [856, 474] on li "[STREET_ADDRESS]" at bounding box center [933, 460] width 238 height 27
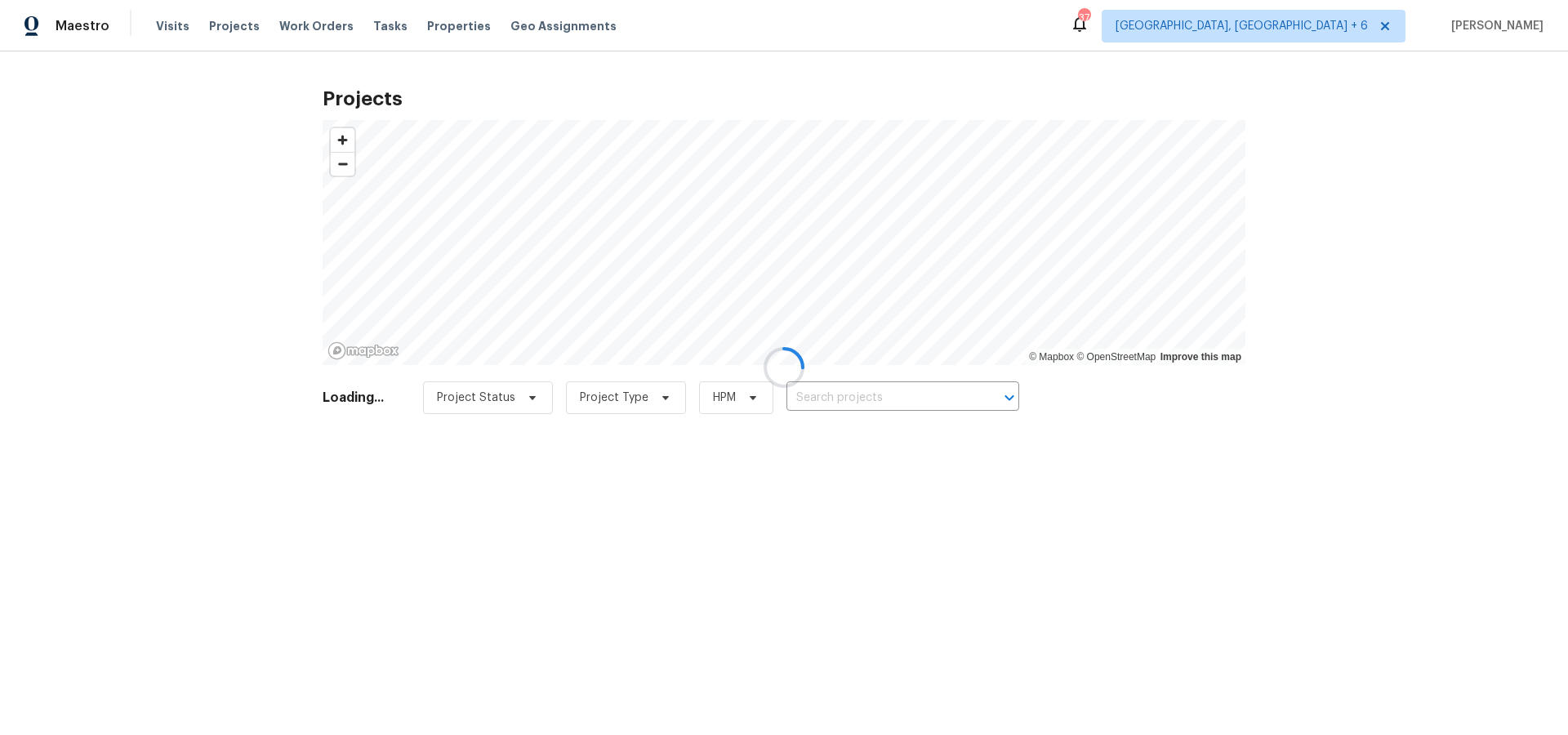
type input "[STREET_ADDRESS]"
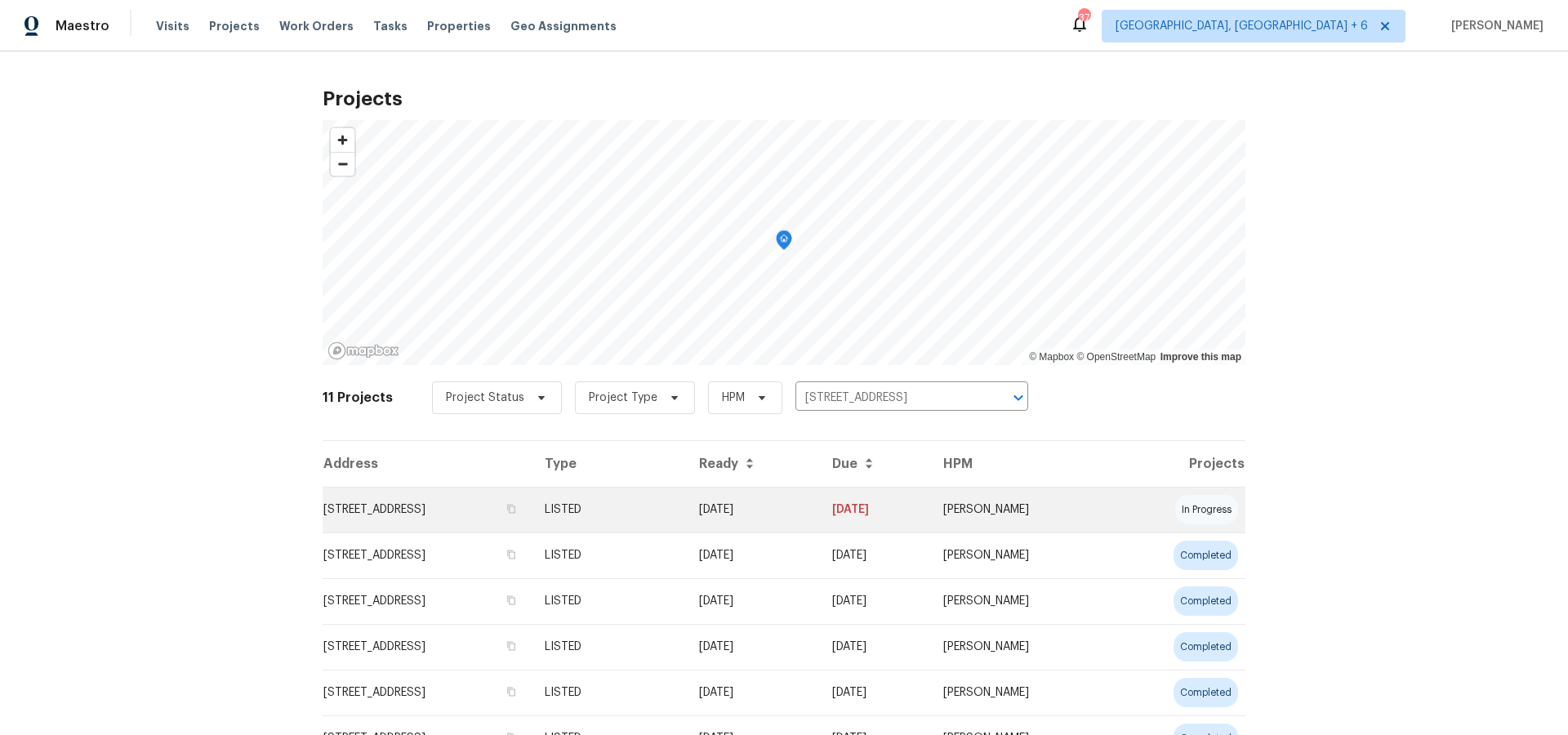
click at [524, 506] on td "[STREET_ADDRESS]" at bounding box center [427, 510] width 209 height 46
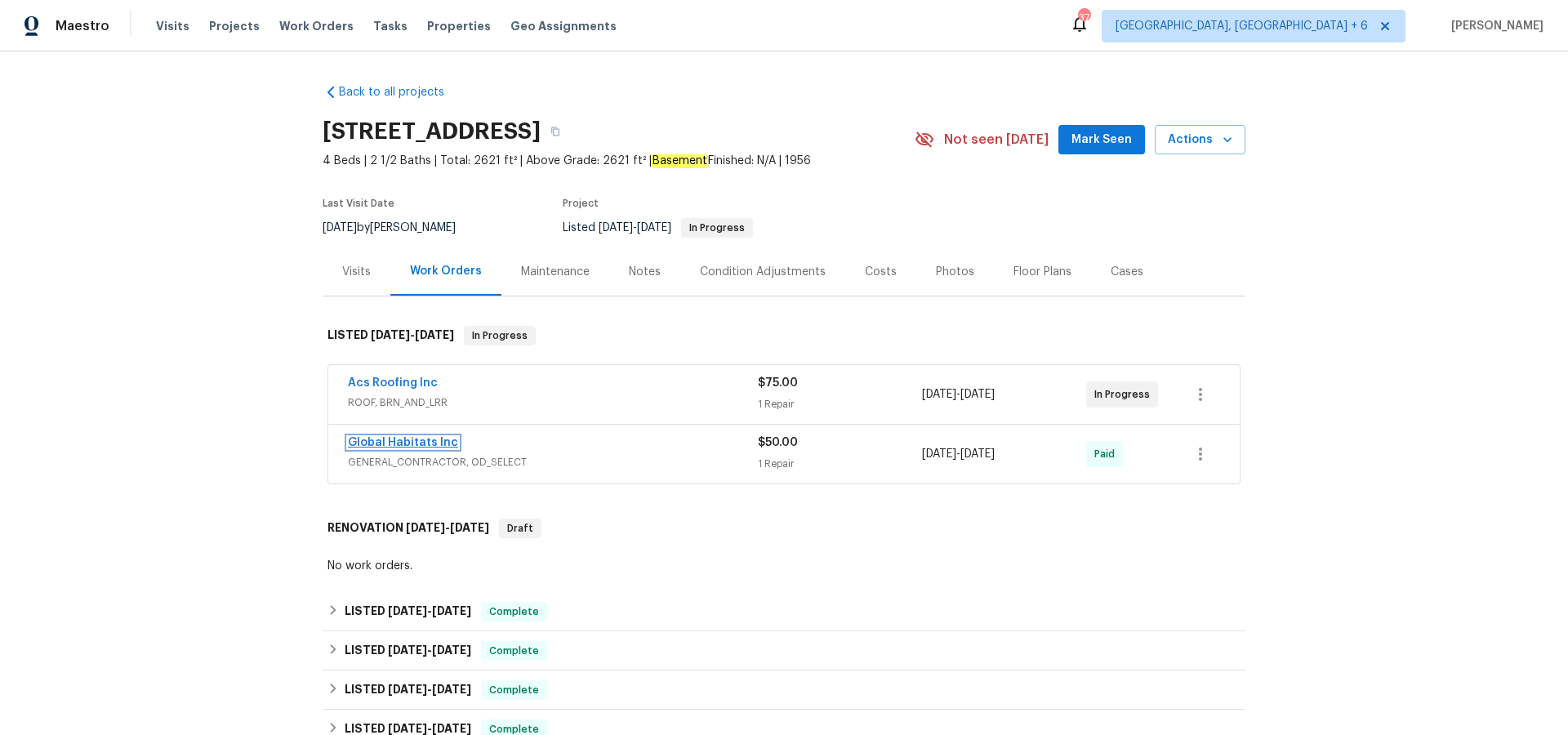
click at [438, 440] on link "Global Habitats Inc" at bounding box center [403, 442] width 110 height 11
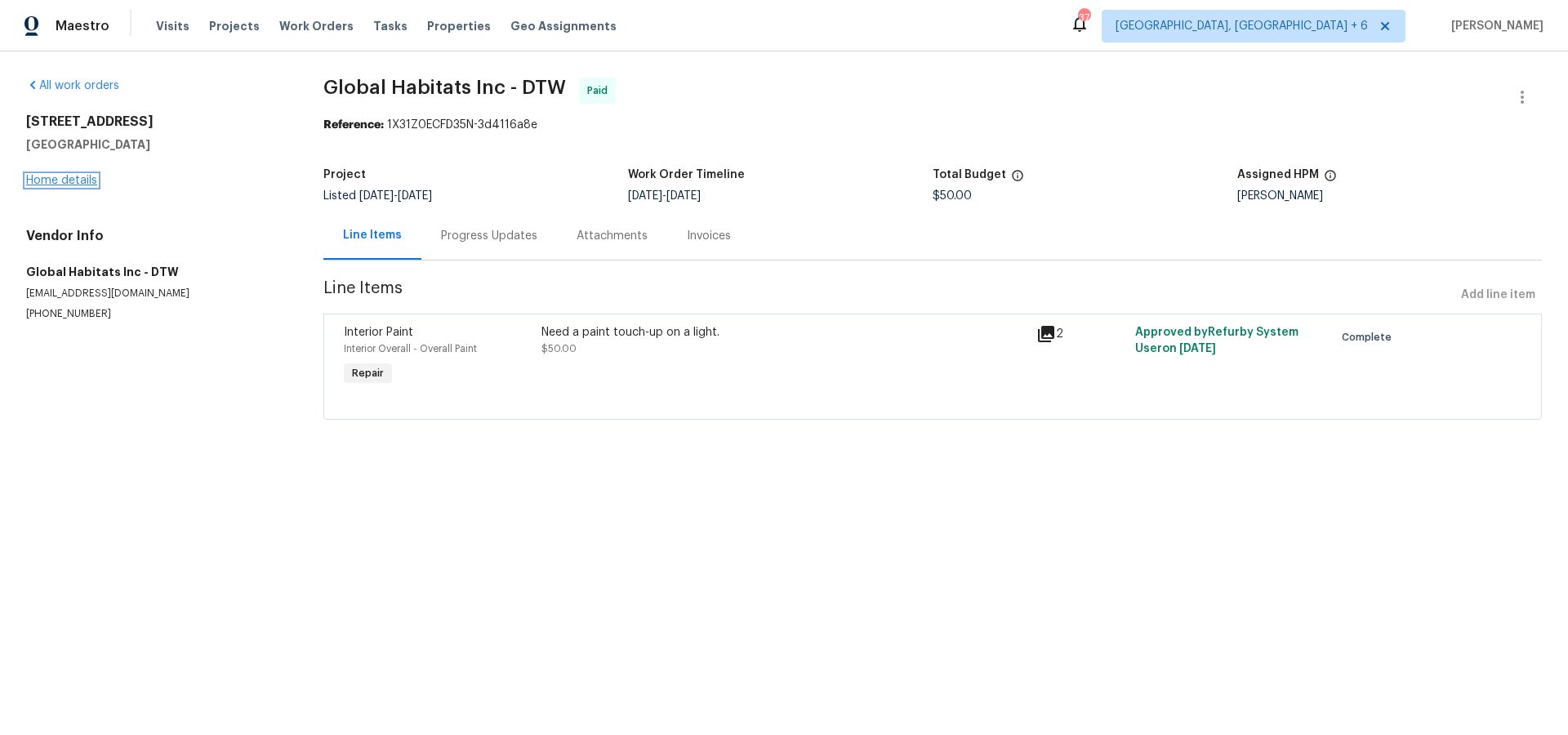
click at [77, 179] on link "Home details" at bounding box center [62, 180] width 71 height 11
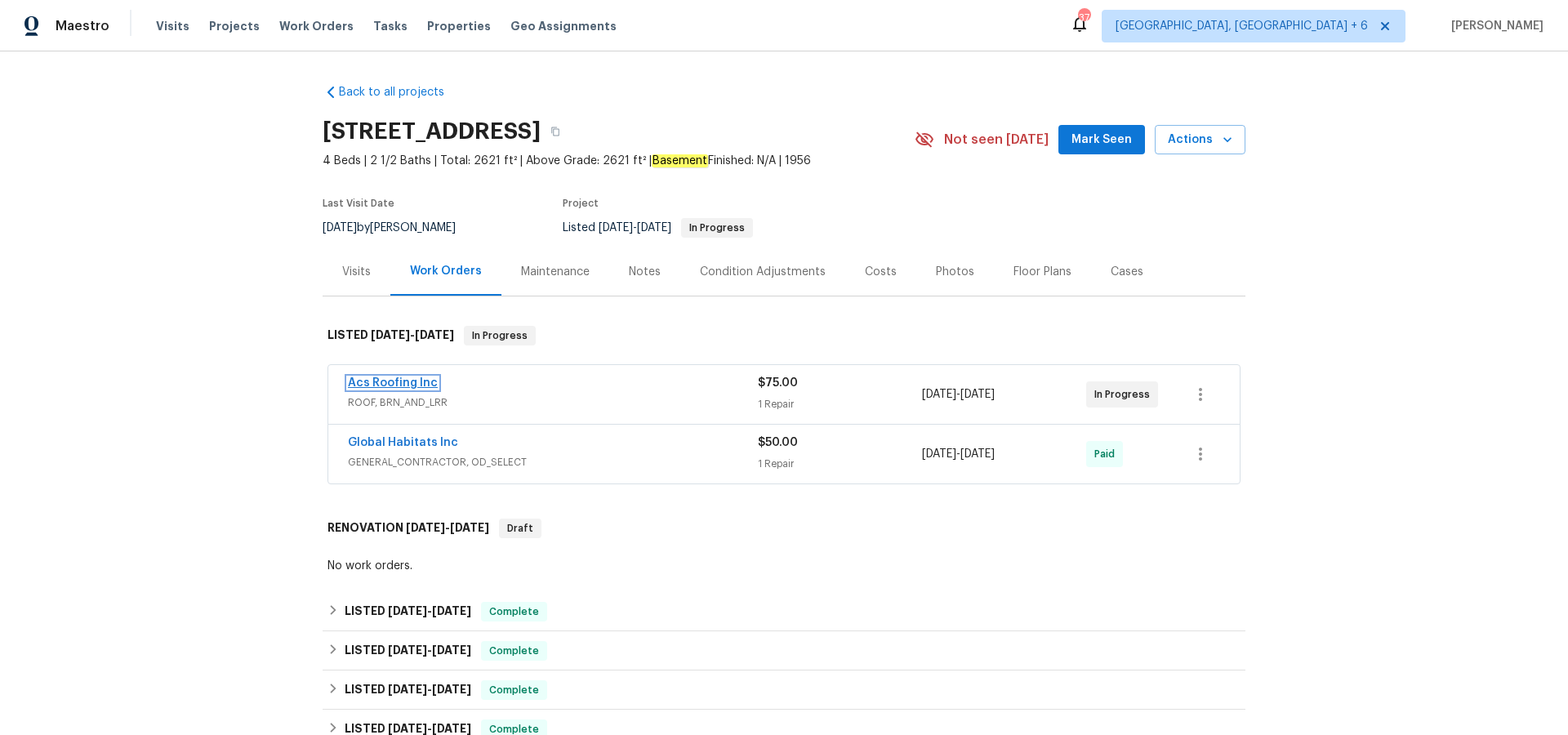
click at [360, 382] on link "Acs Roofing Inc" at bounding box center [393, 383] width 90 height 11
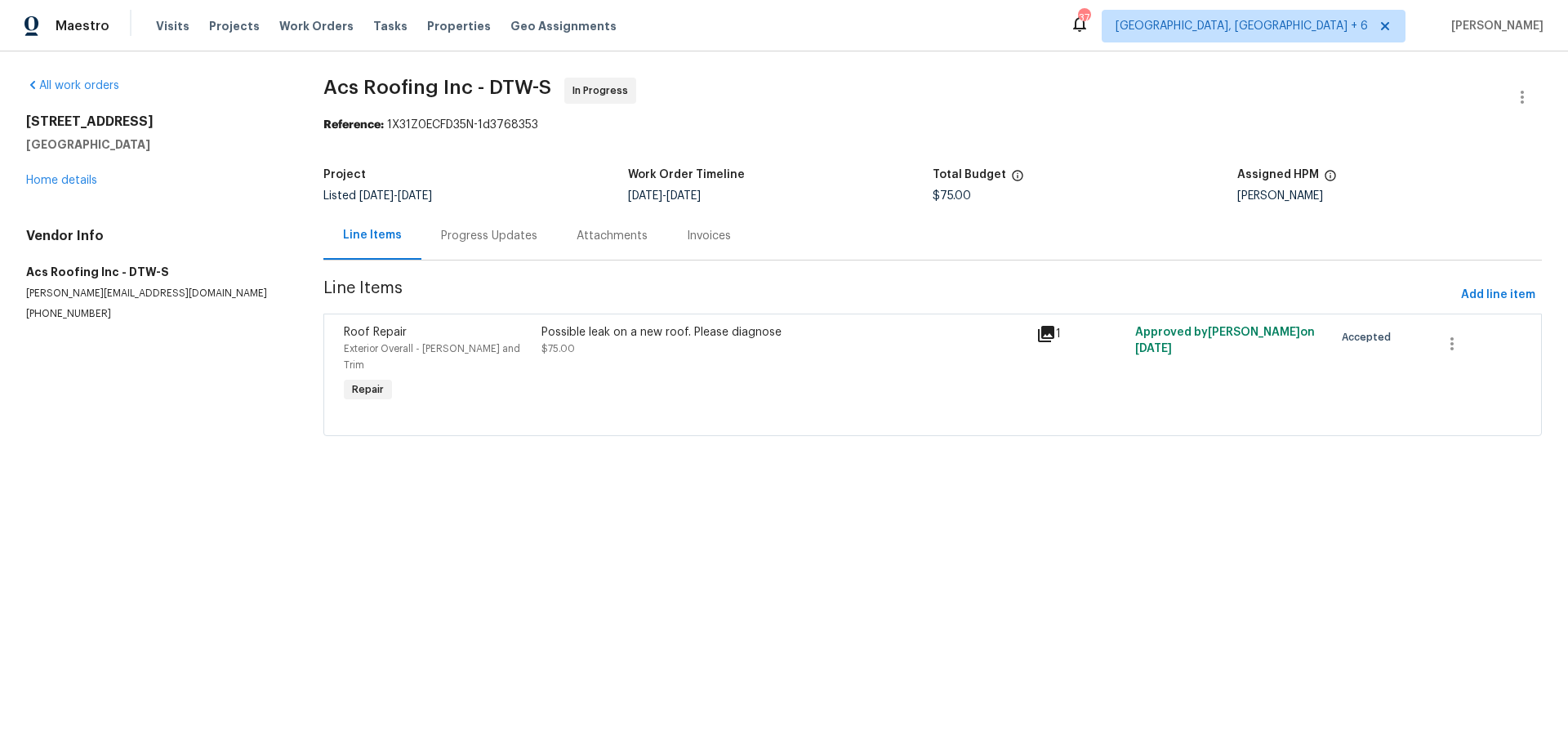
click at [1043, 330] on icon at bounding box center [1046, 334] width 16 height 16
click at [79, 178] on link "Home details" at bounding box center [62, 180] width 71 height 11
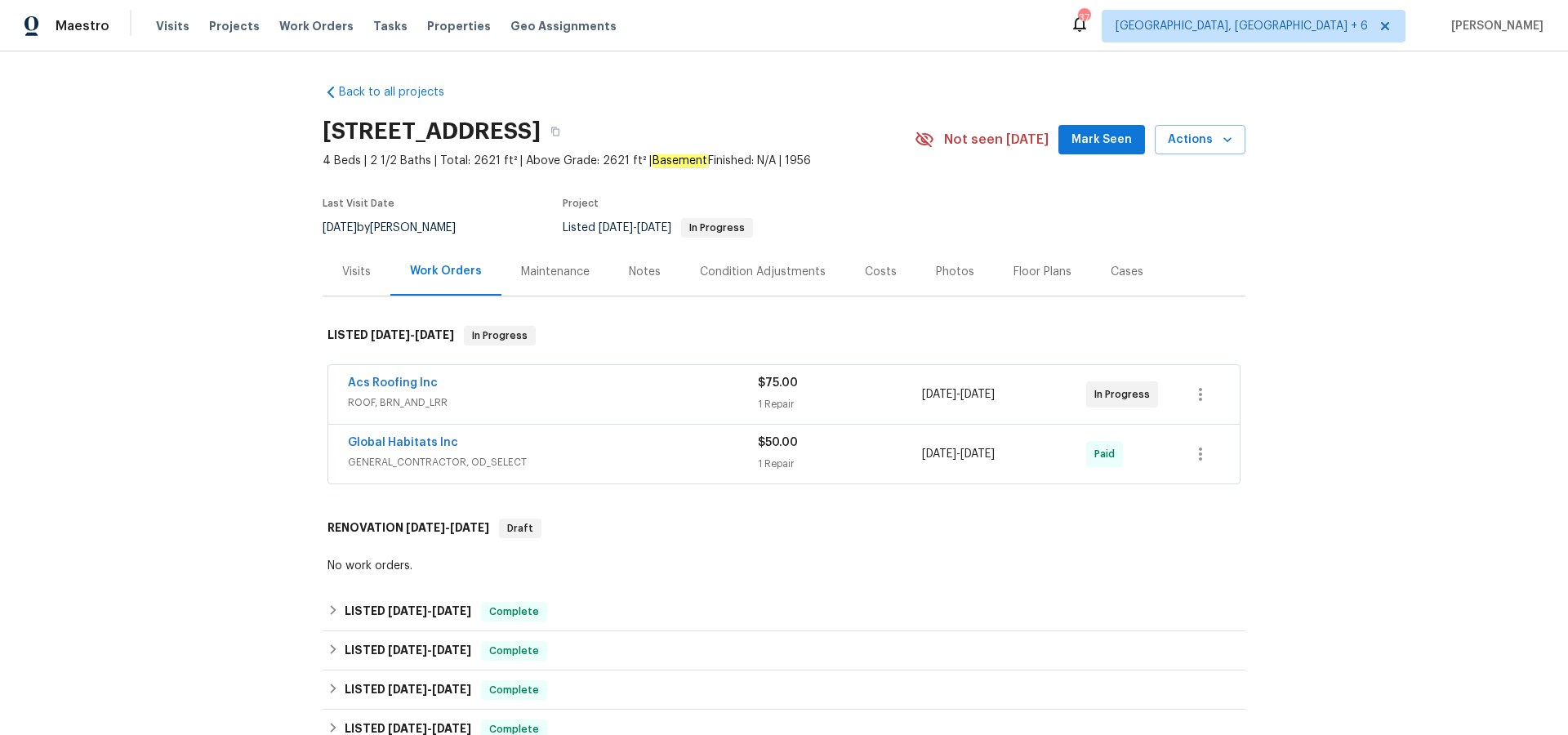
click at [353, 261] on div "Visits" at bounding box center [356, 271] width 68 height 49
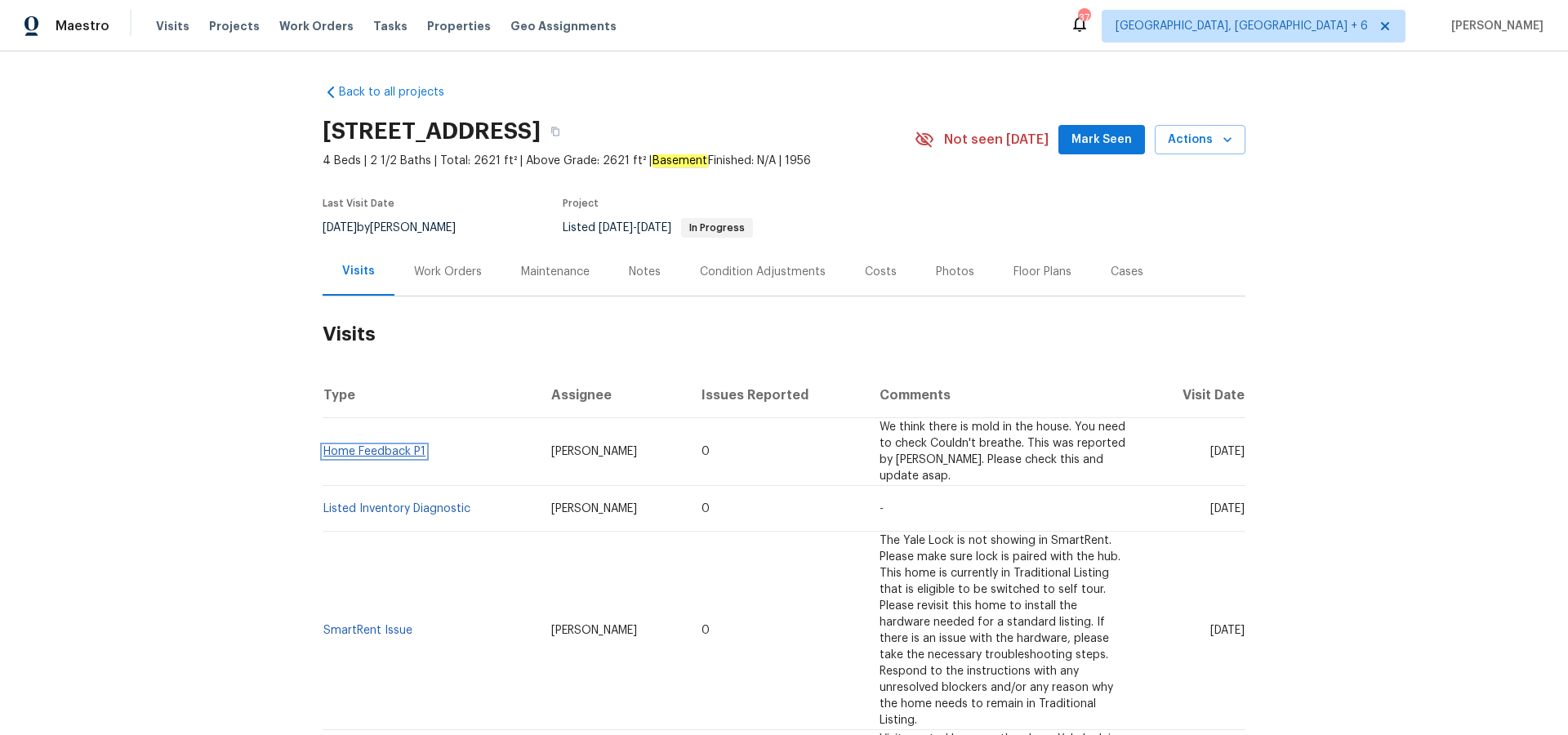
click at [405, 446] on link "Home Feedback P1" at bounding box center [374, 451] width 103 height 11
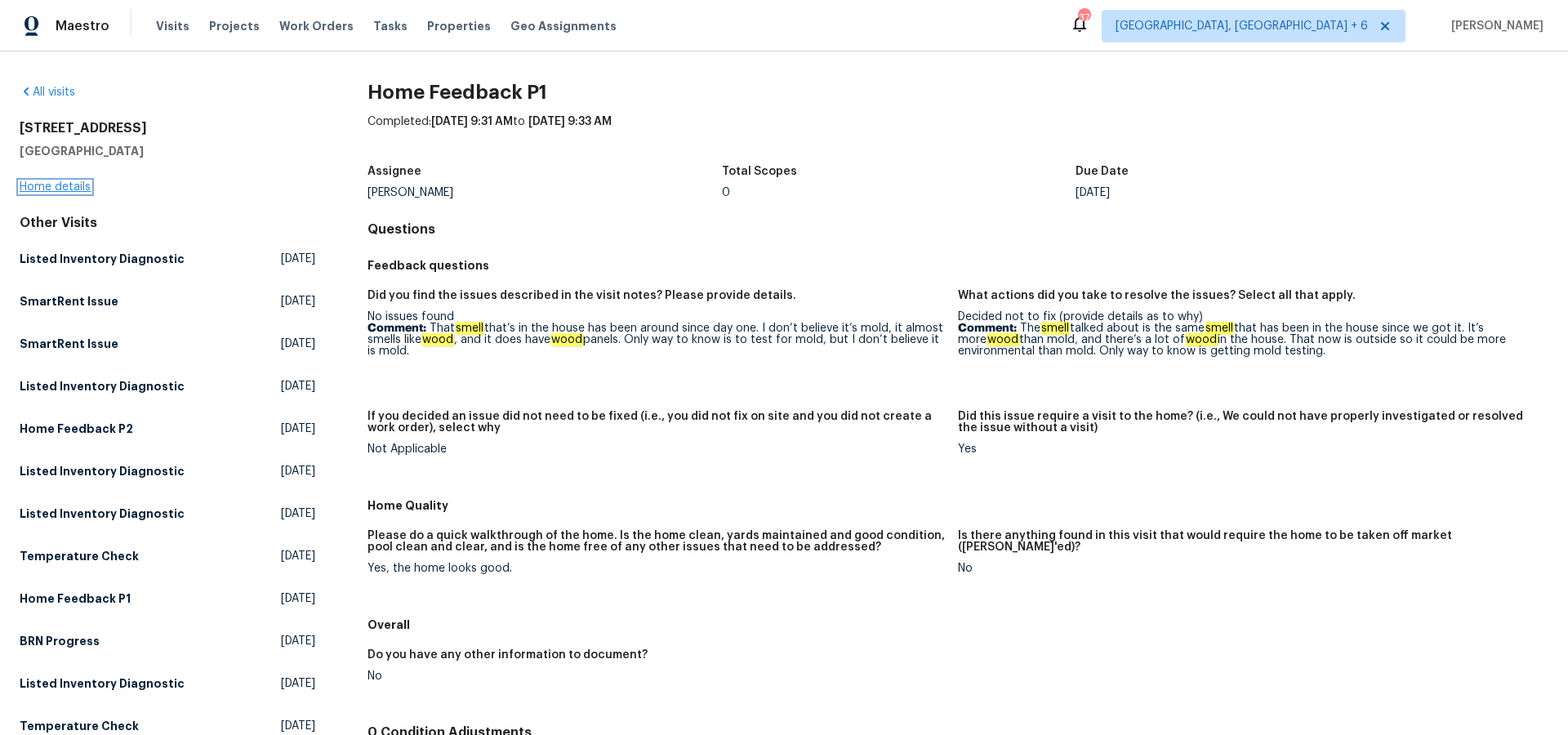
click at [59, 186] on link "Home details" at bounding box center [55, 187] width 71 height 11
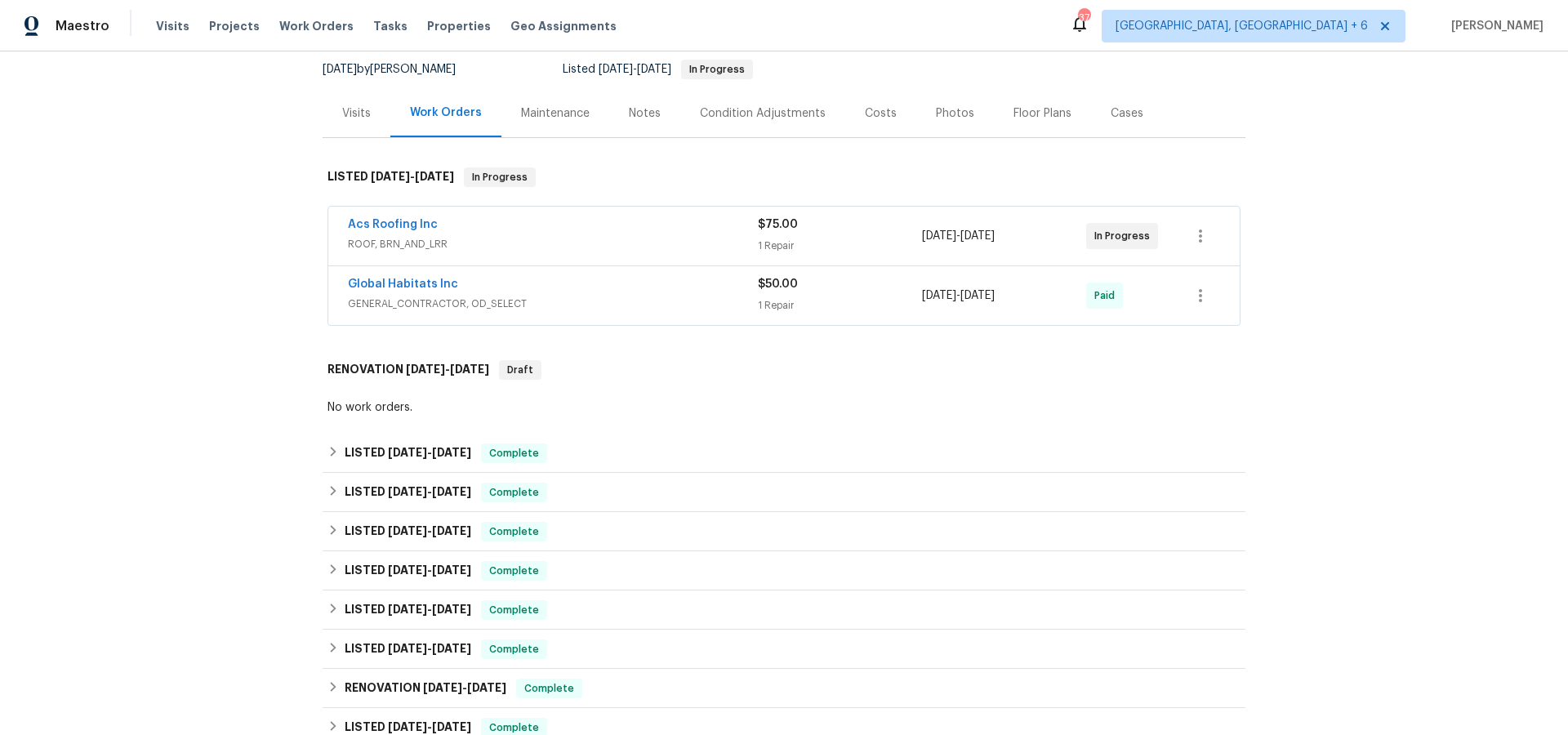
scroll to position [170, 0]
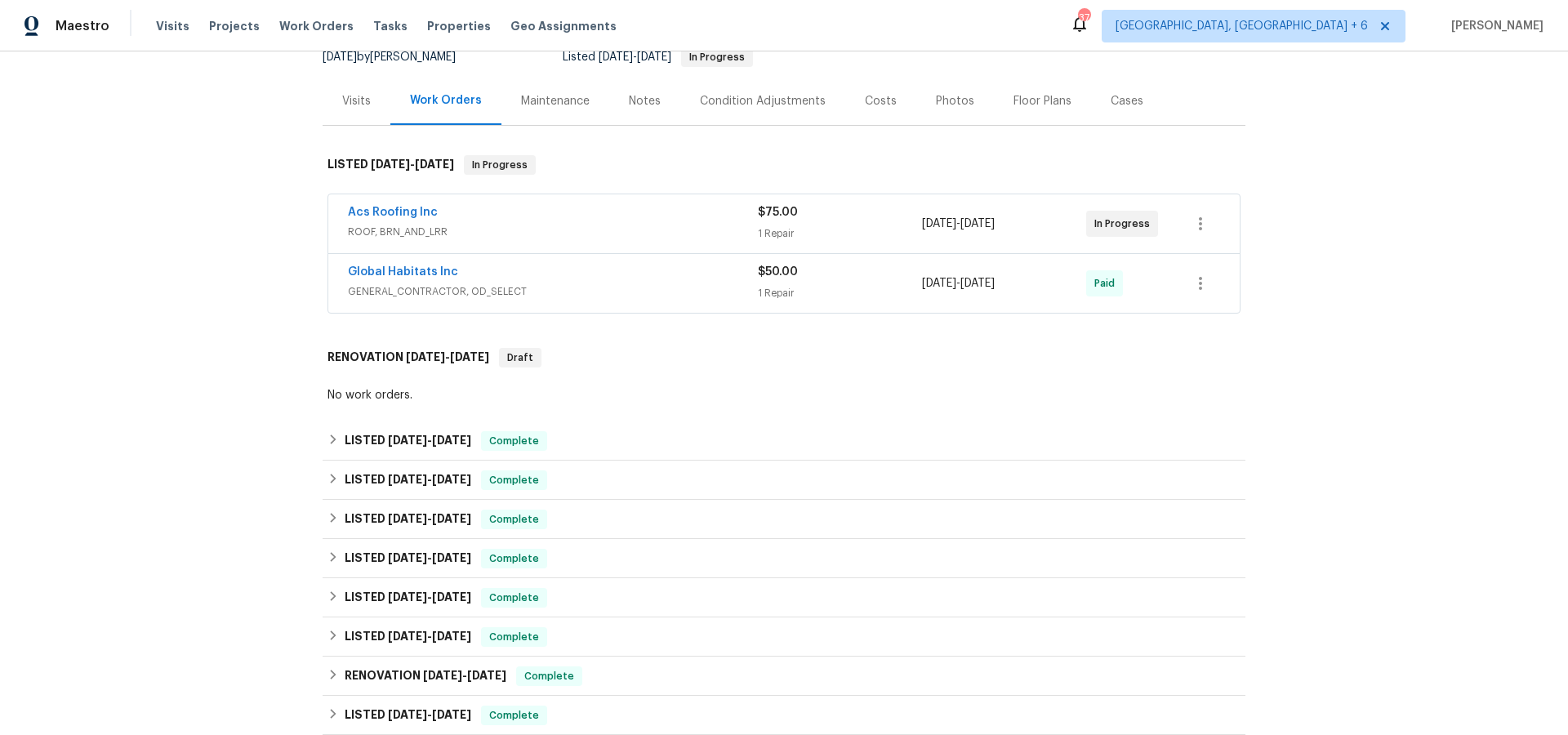
click at [338, 99] on div "Visits" at bounding box center [356, 101] width 68 height 49
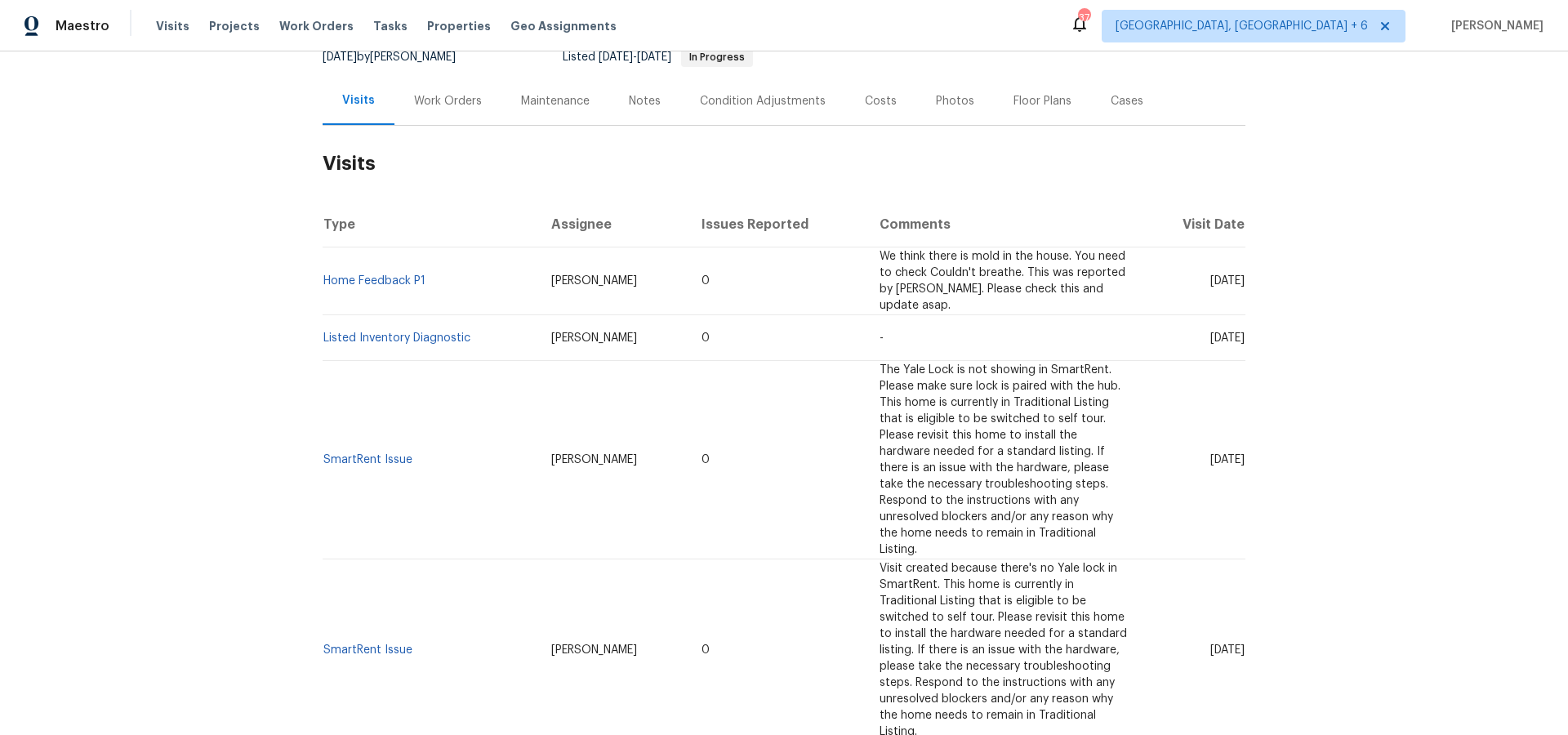
scroll to position [168, 0]
click at [451, 107] on div "Work Orders" at bounding box center [448, 104] width 68 height 16
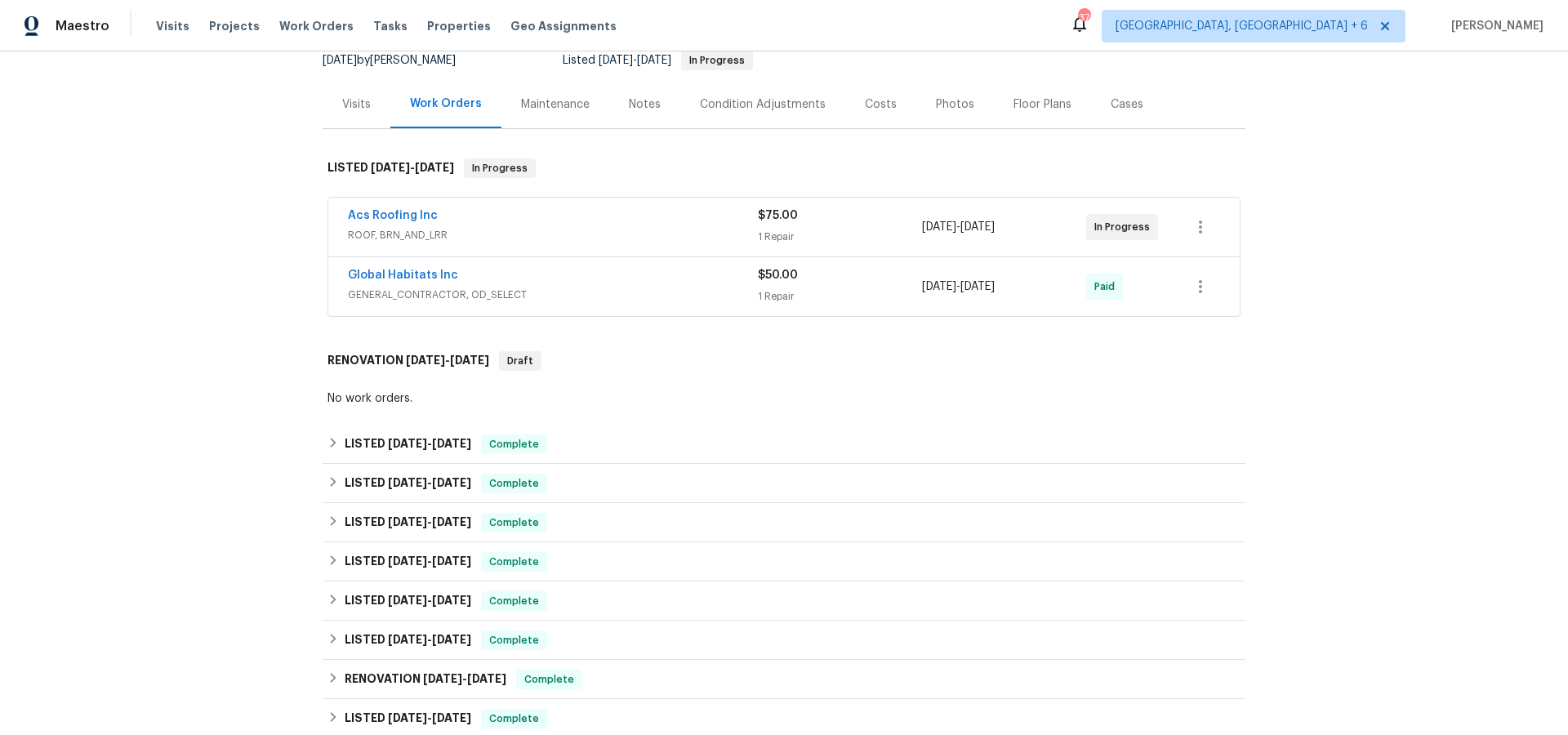
click at [1119, 108] on div "Cases" at bounding box center [1128, 104] width 33 height 16
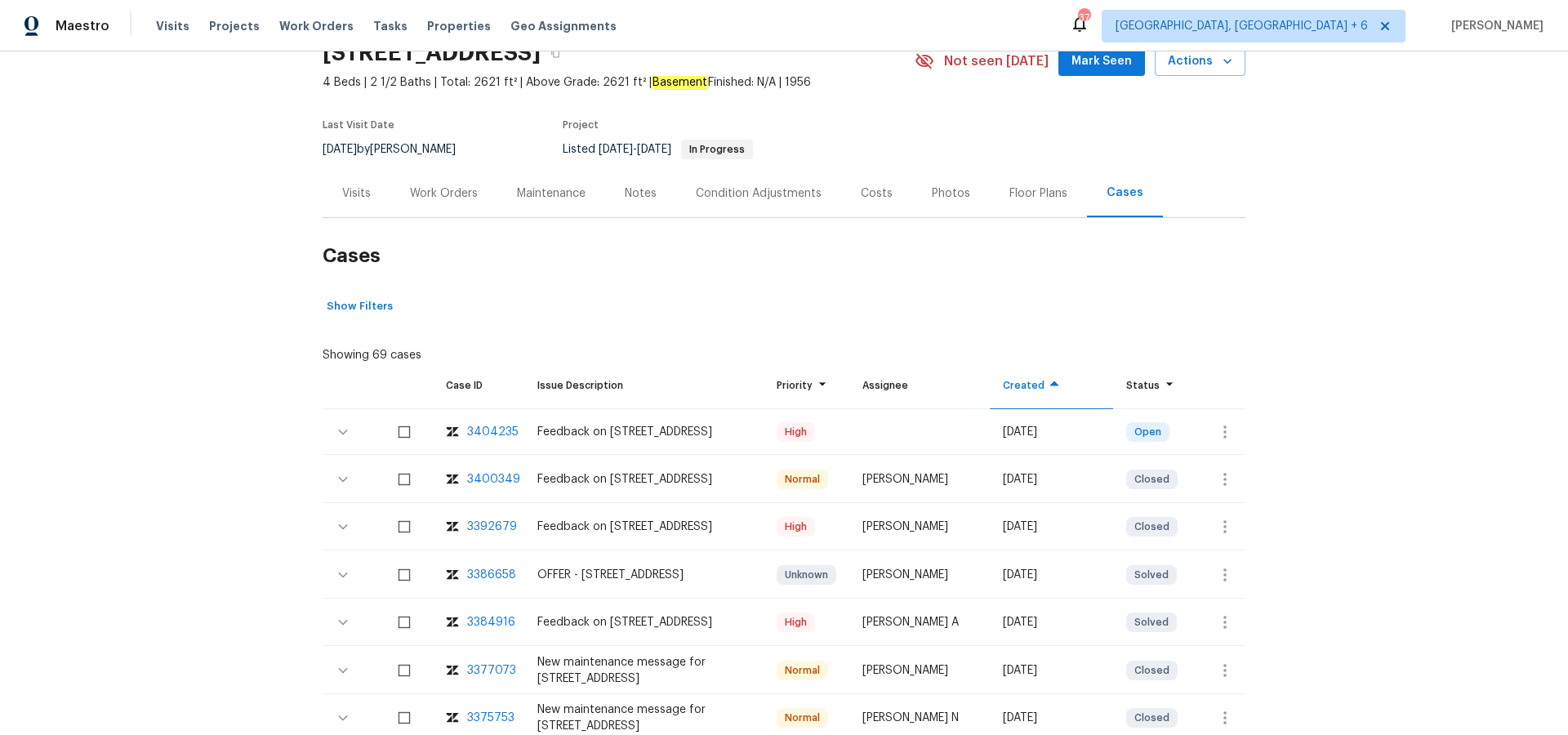
scroll to position [102, 0]
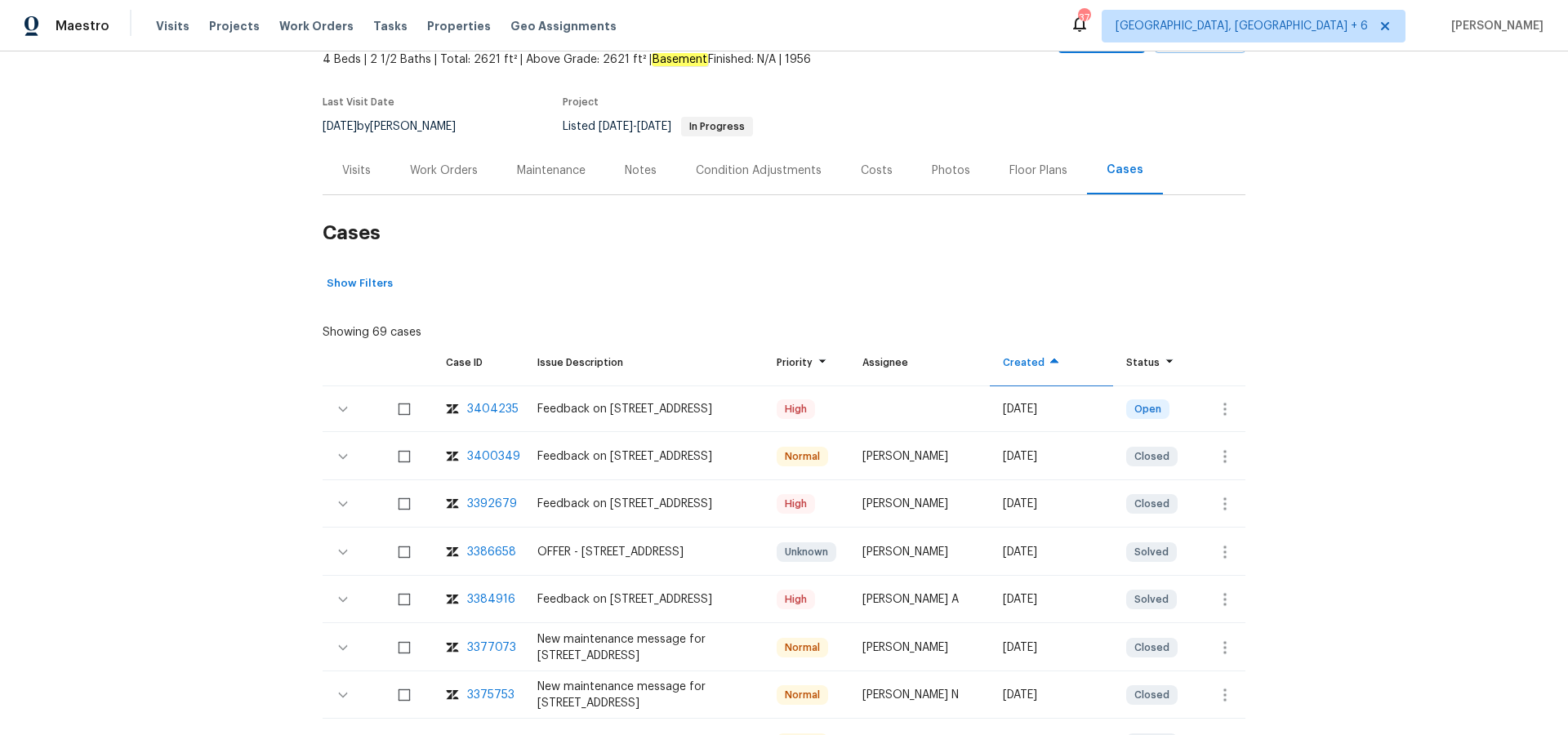
click at [494, 406] on div "3404235" at bounding box center [492, 409] width 51 height 16
click at [490, 454] on div "3400349" at bounding box center [493, 457] width 53 height 16
click at [495, 550] on div "3386658" at bounding box center [492, 552] width 49 height 16
click at [506, 409] on div "3404235" at bounding box center [492, 409] width 51 height 16
click at [450, 166] on div "Work Orders" at bounding box center [444, 171] width 68 height 16
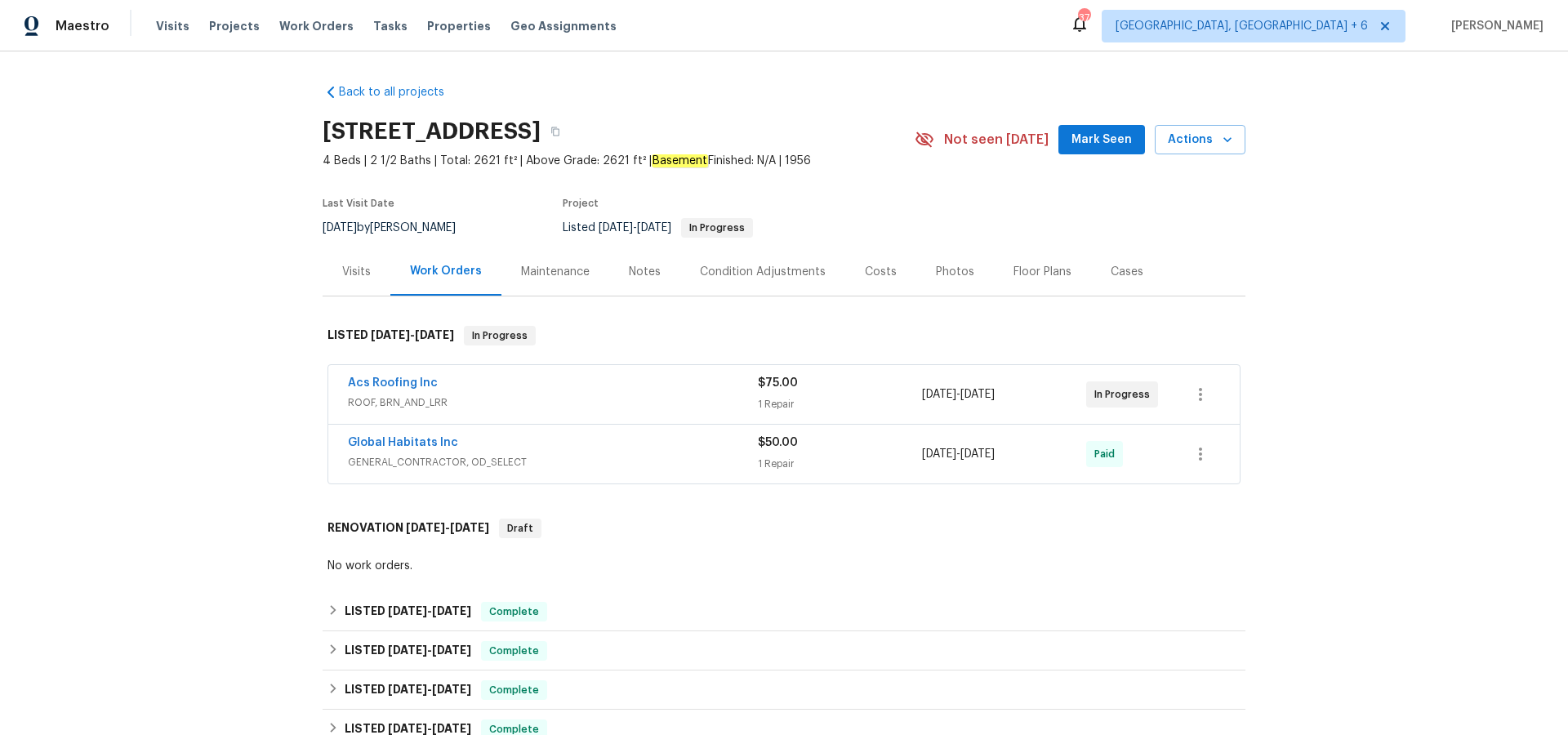
click at [361, 265] on div "Visits" at bounding box center [356, 272] width 28 height 16
